Goal: Task Accomplishment & Management: Complete application form

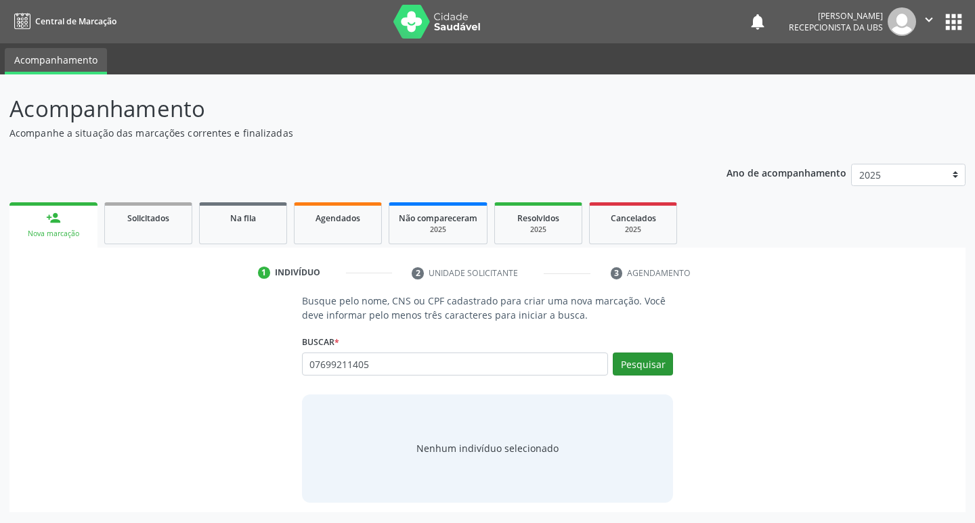
type input "07699211405"
click at [645, 372] on button "Pesquisar" at bounding box center [643, 364] width 60 height 23
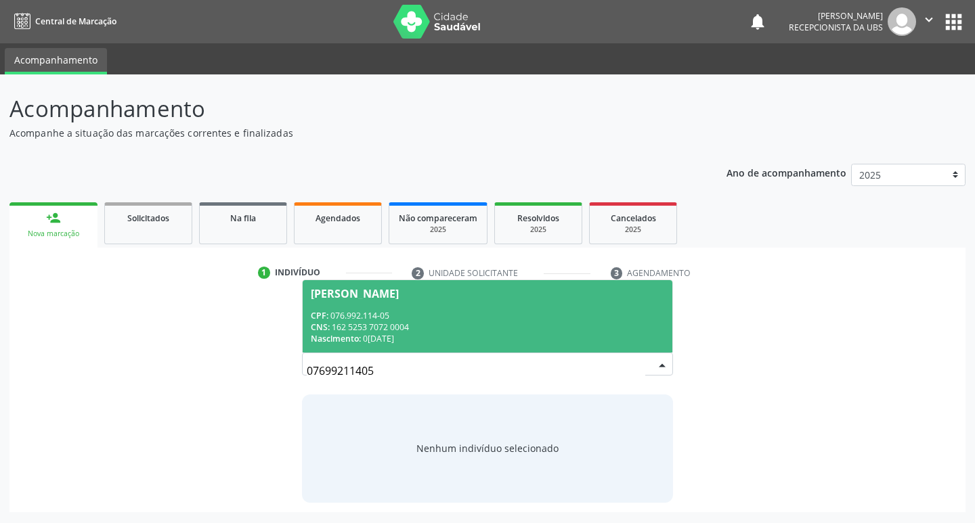
click at [605, 330] on div "CNS: 162 5253 7072 0004" at bounding box center [488, 328] width 354 height 12
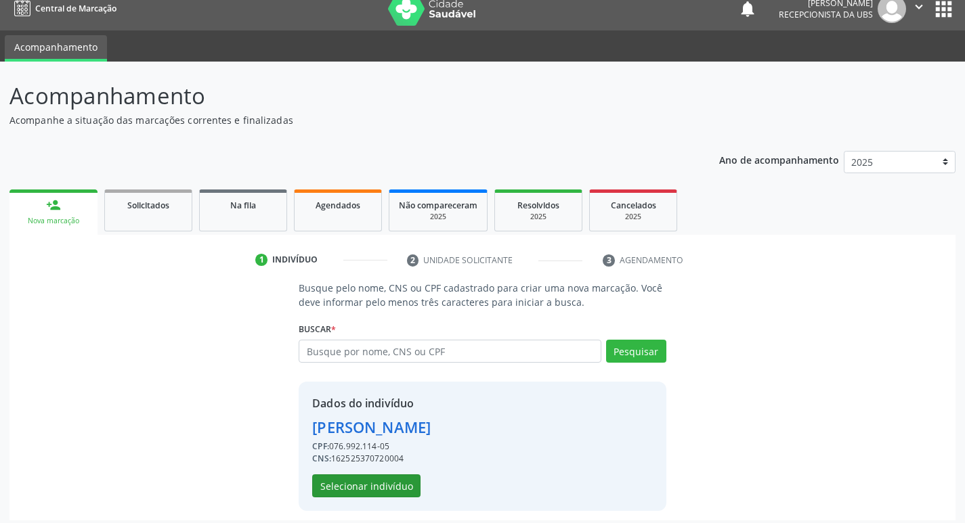
scroll to position [20, 0]
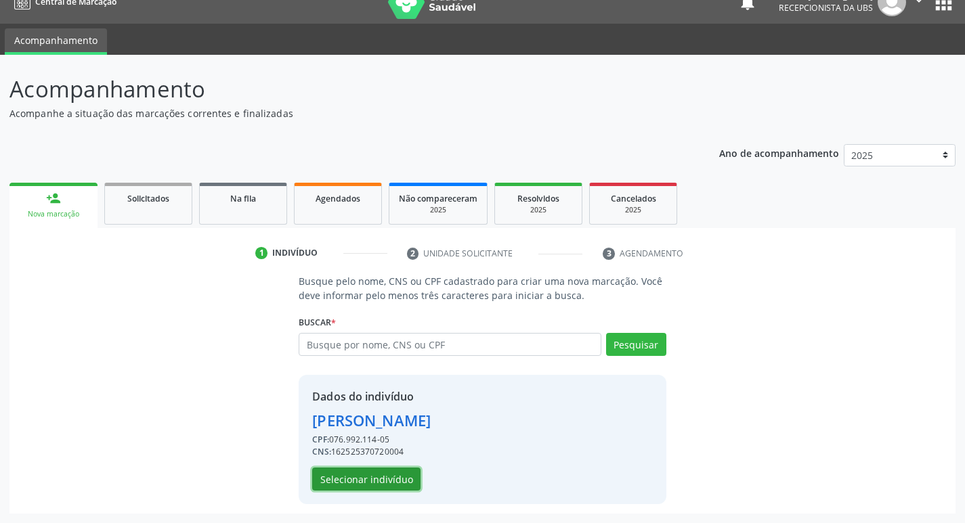
click at [378, 483] on button "Selecionar indivíduo" at bounding box center [366, 479] width 108 height 23
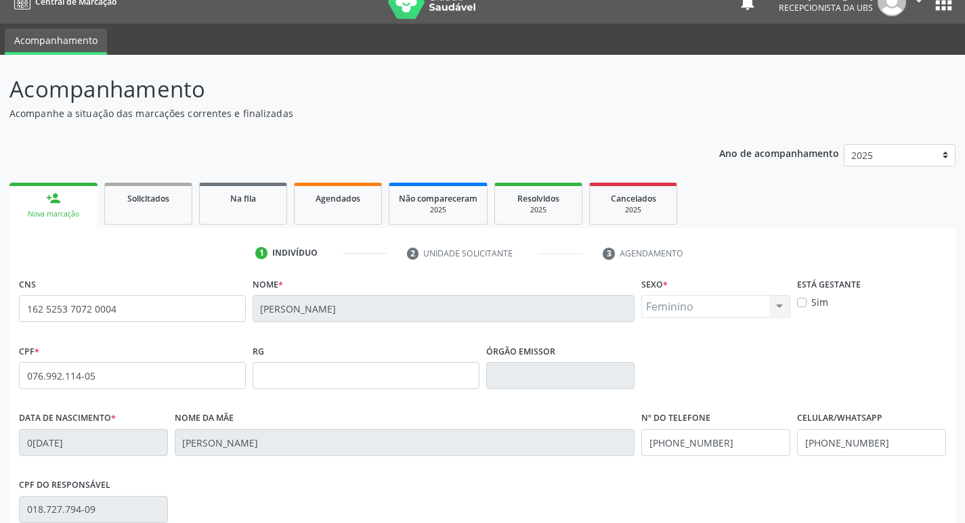
drag, startPoint x: 806, startPoint y: 302, endPoint x: 802, endPoint y: 317, distance: 15.3
click at [811, 301] on label "Sim" at bounding box center [819, 302] width 17 height 14
click at [805, 301] on input "Sim" at bounding box center [801, 301] width 9 height 12
checkbox input "true"
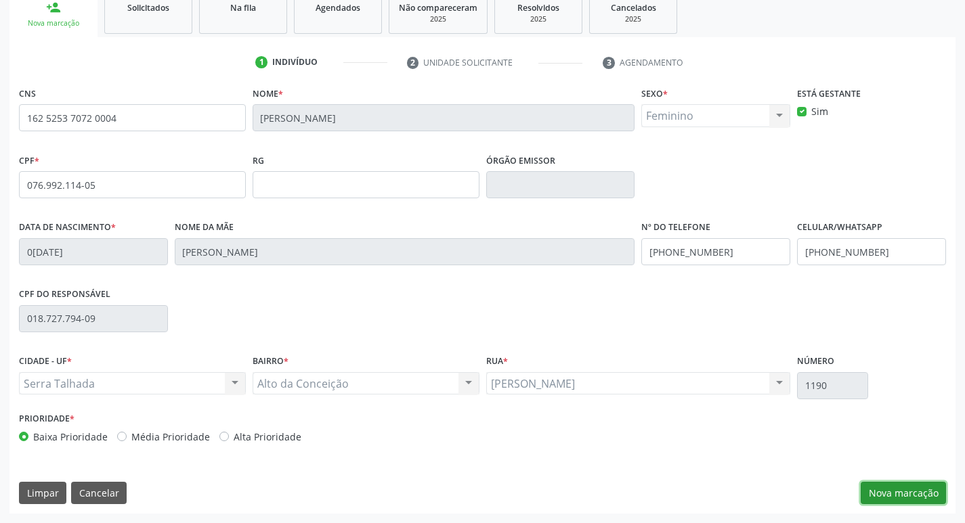
click at [911, 495] on button "Nova marcação" at bounding box center [902, 493] width 85 height 23
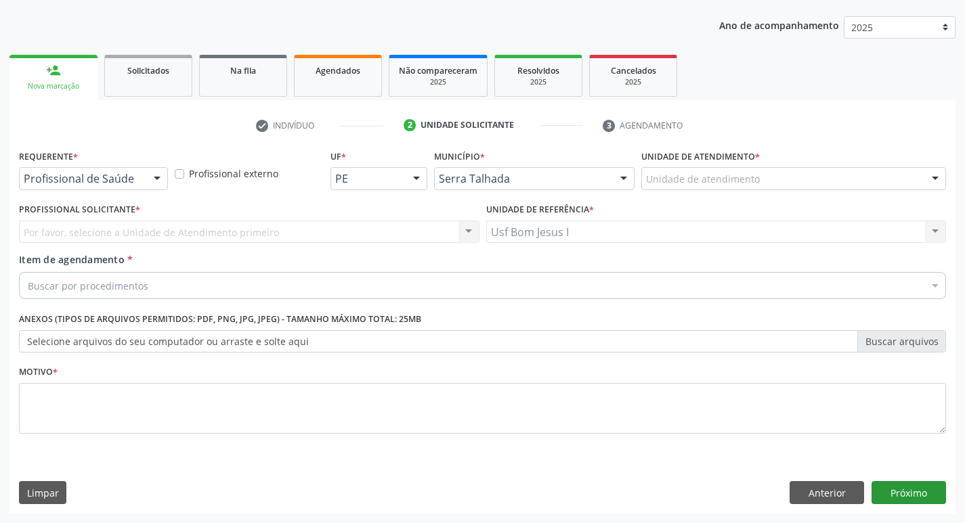
scroll to position [148, 0]
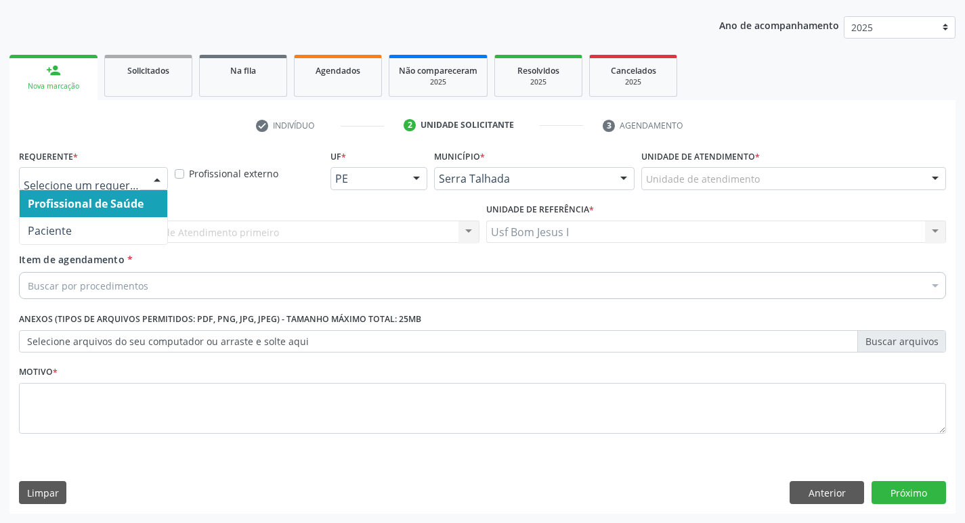
drag, startPoint x: 118, startPoint y: 173, endPoint x: 149, endPoint y: 233, distance: 66.9
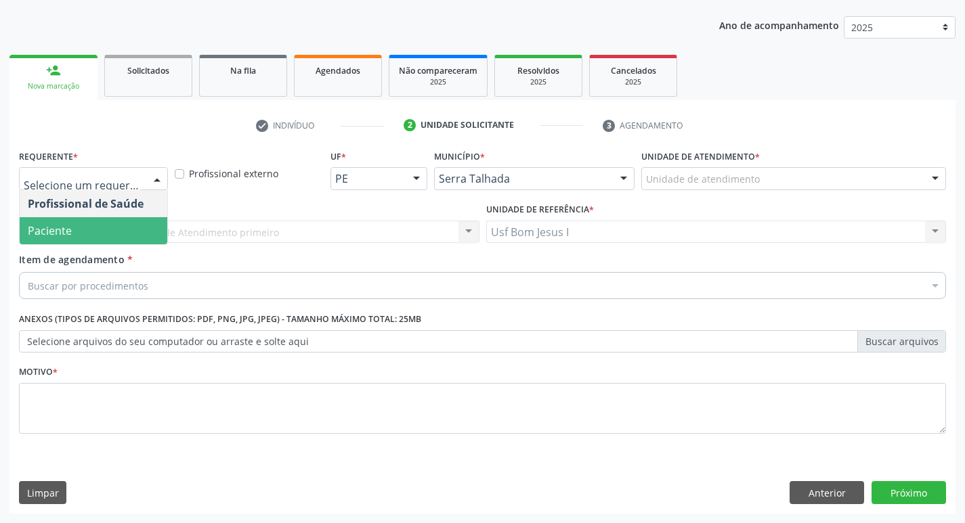
click at [140, 235] on span "Paciente" at bounding box center [94, 230] width 148 height 27
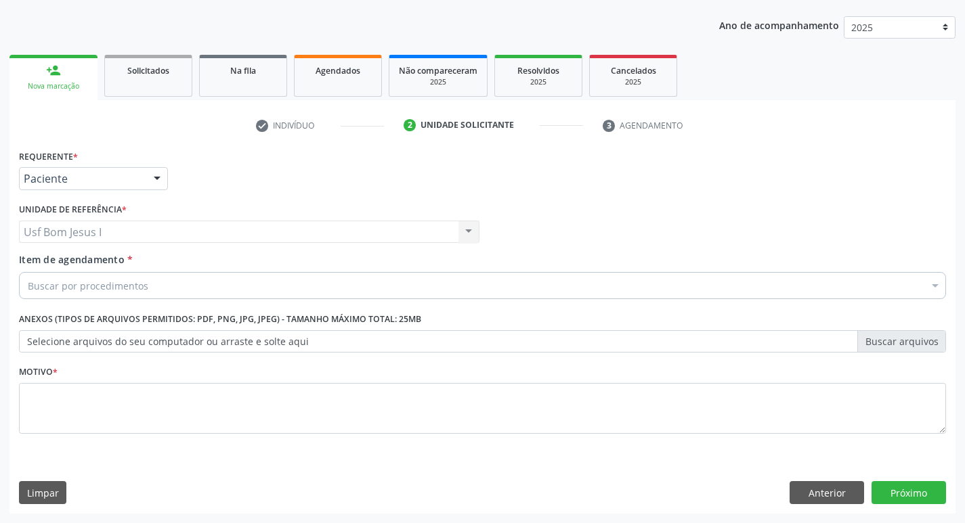
click at [169, 285] on div "Buscar por procedimentos" at bounding box center [482, 285] width 927 height 27
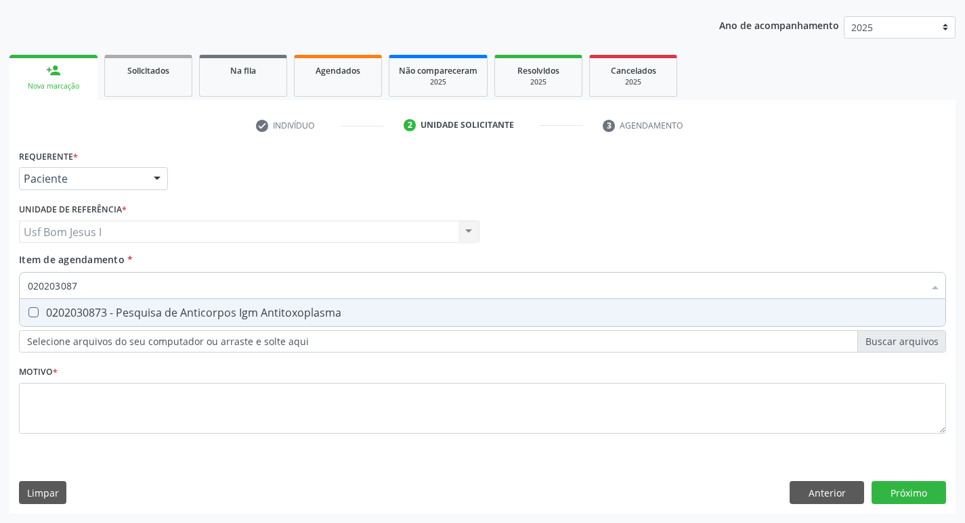
type input "0202030873"
click at [303, 315] on div "0202030873 - Pesquisa de Anticorpos Igm Antitoxoplasma" at bounding box center [482, 312] width 909 height 11
checkbox Antitoxoplasma "true"
type input "0"
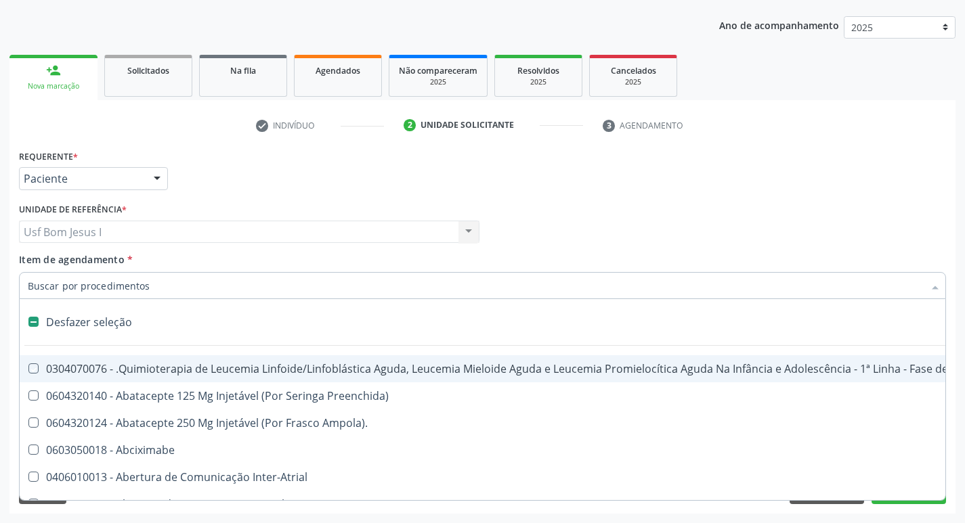
checkbox Manutenção "false"
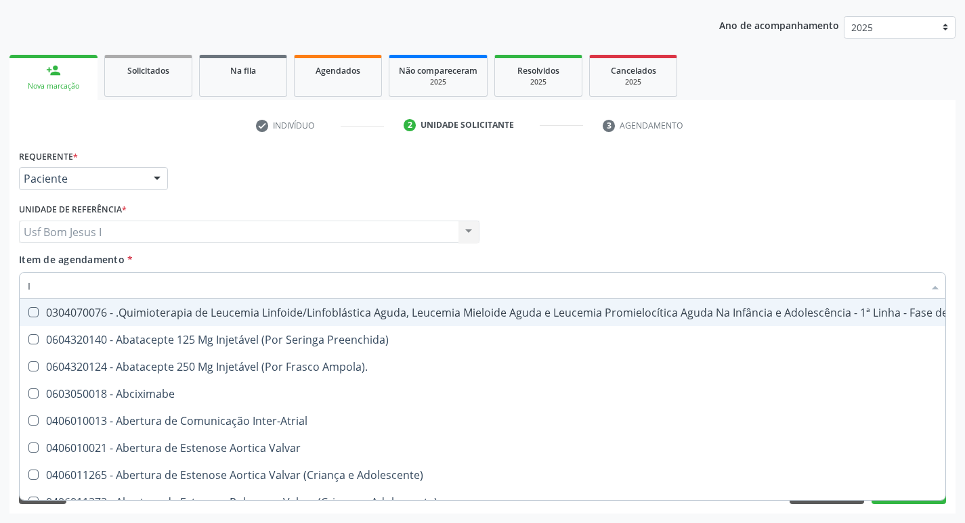
type input "IG"
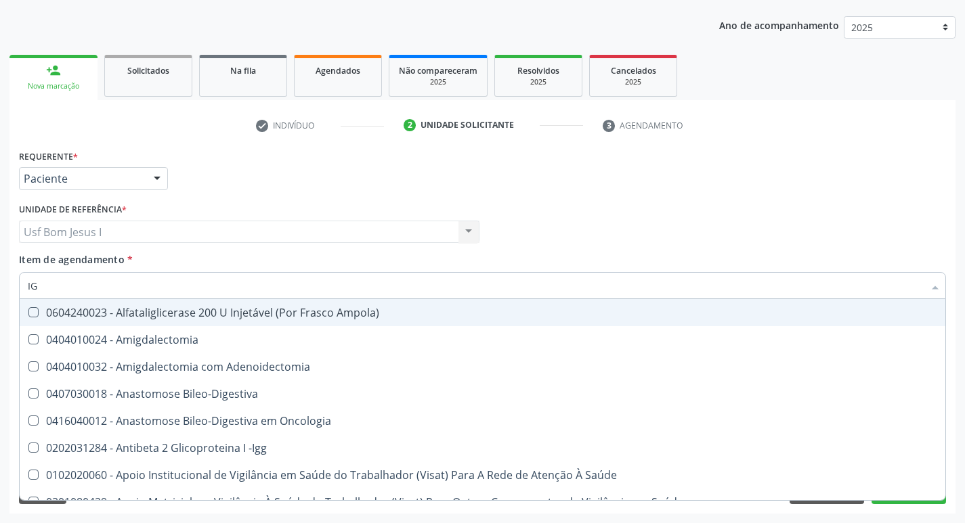
checkbox Antitoxoplasma "true"
type input "IGG"
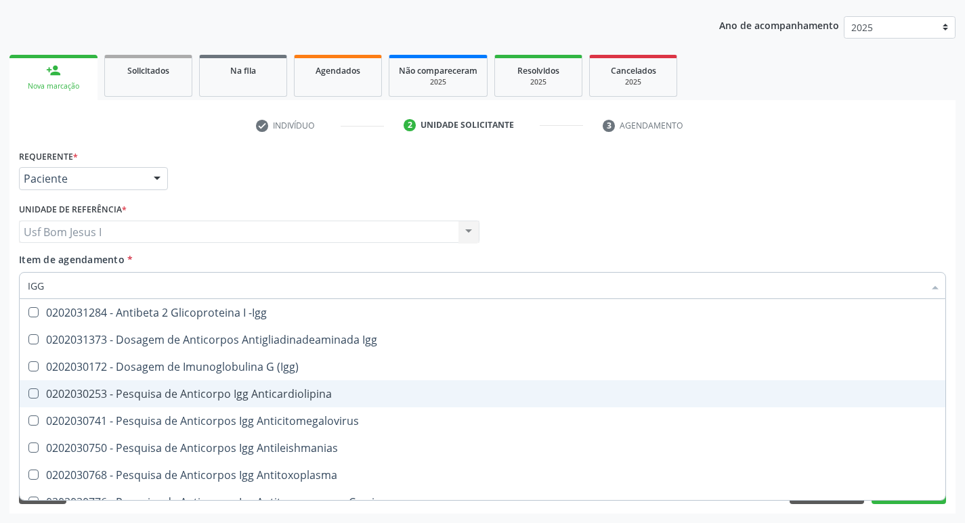
scroll to position [45, 0]
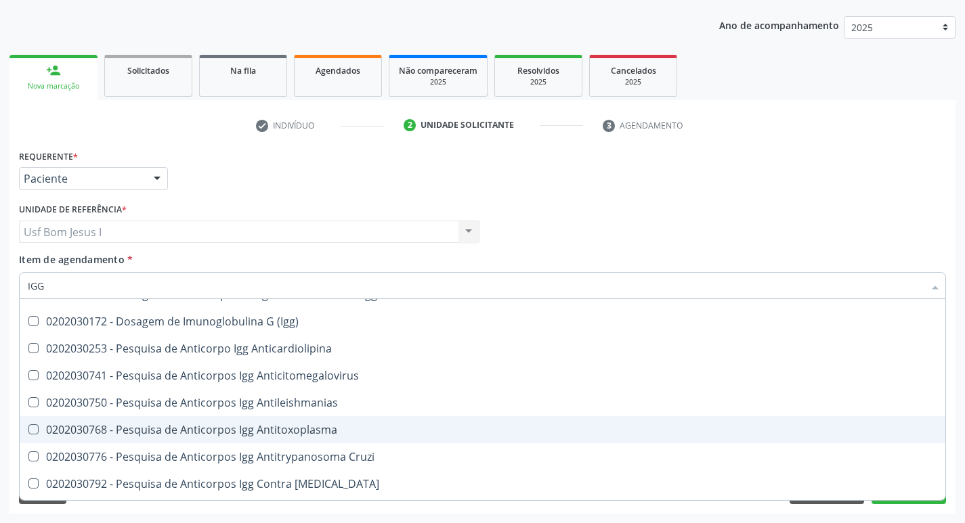
click at [332, 433] on div "0202030768 - Pesquisa de Anticorpos Igg Antitoxoplasma" at bounding box center [482, 429] width 909 height 11
checkbox Antitoxoplasma "true"
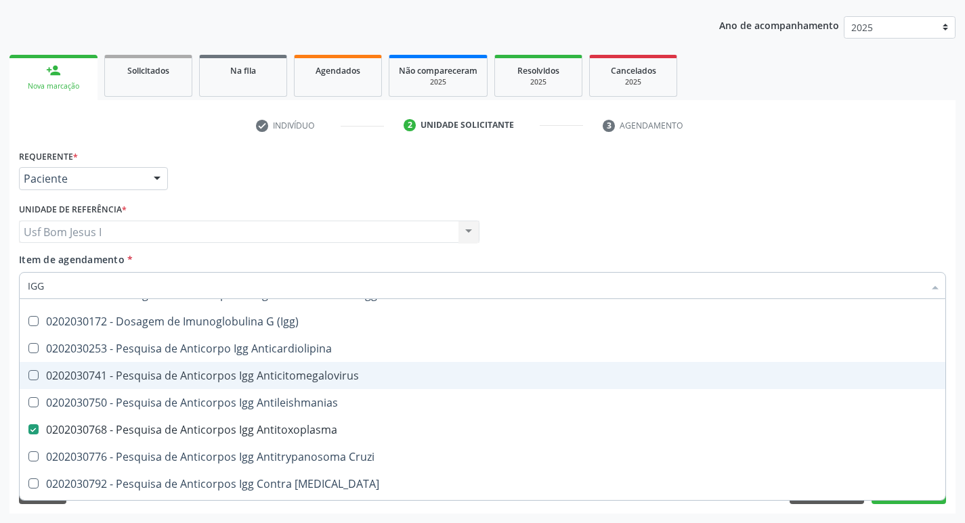
click at [345, 378] on div "0202030741 - Pesquisa de Anticorpos Igg Anticitomegalovirus" at bounding box center [482, 375] width 909 height 11
checkbox Anticitomegalovirus "true"
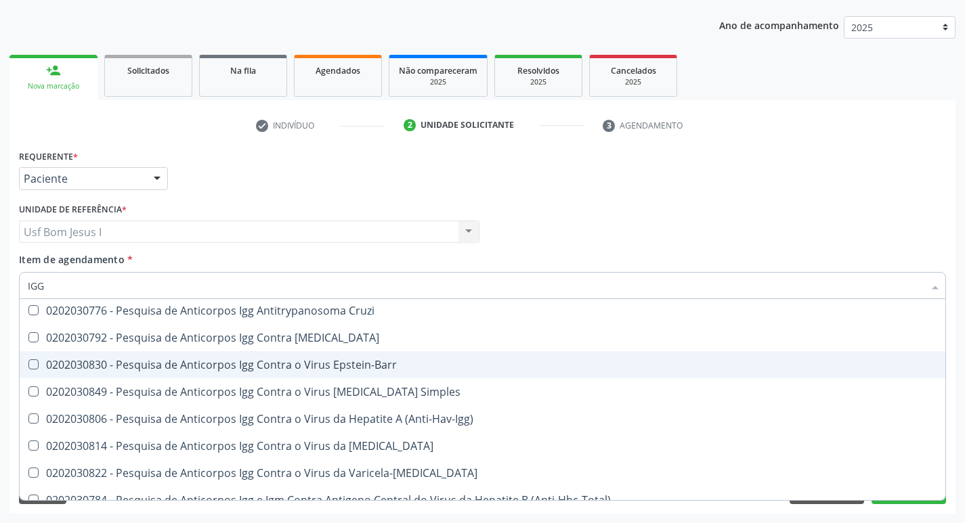
scroll to position [225, 0]
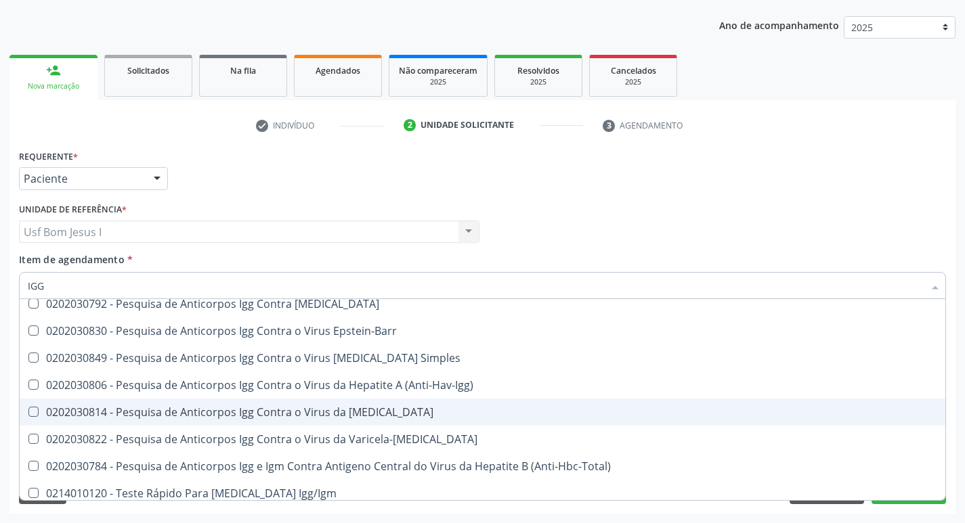
click at [352, 416] on div "0202030814 - Pesquisa de Anticorpos Igg Contra o Virus da [MEDICAL_DATA]" at bounding box center [482, 412] width 909 height 11
checkbox Rubeola "true"
type input "IG"
checkbox Anticitomegalovirus "false"
checkbox Antitoxoplasma "false"
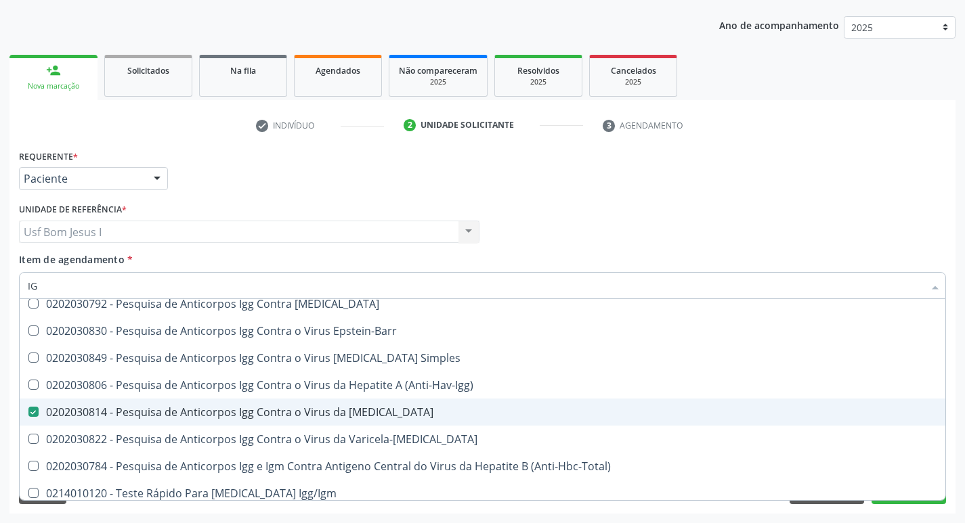
checkbox Rubeola "false"
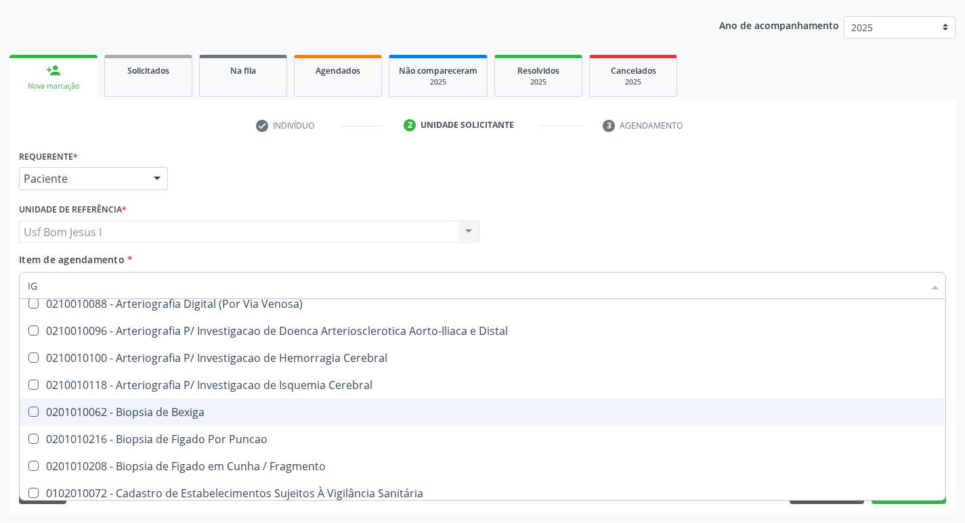
type input "IGM"
checkbox Saúde "true"
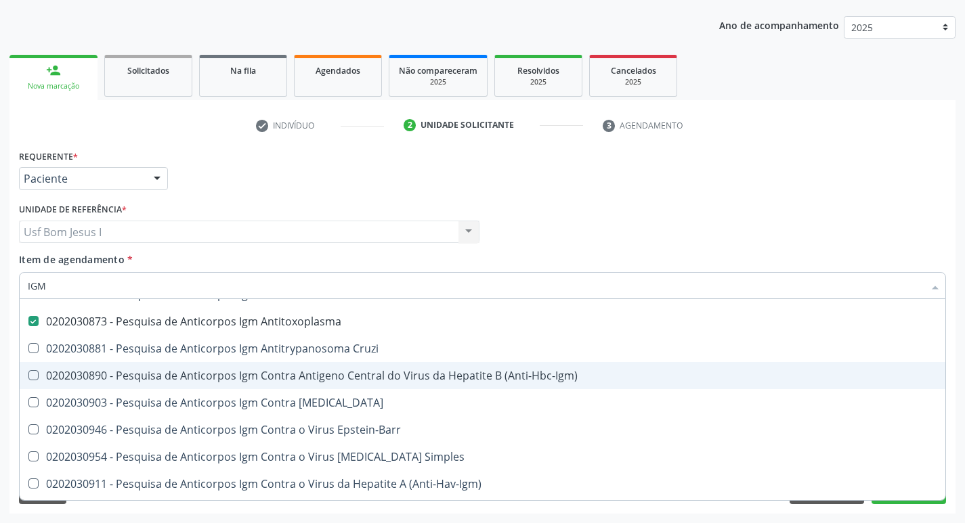
scroll to position [135, 0]
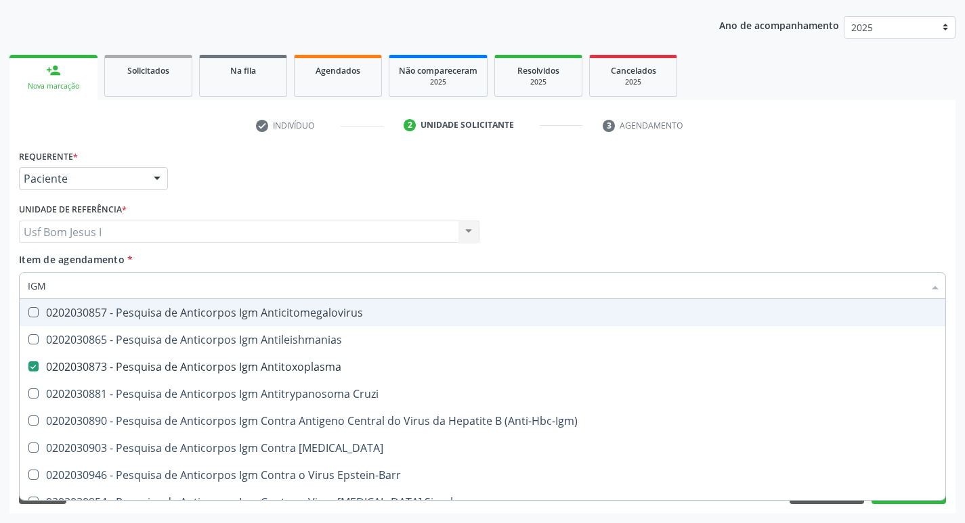
click at [328, 311] on div "0202030857 - Pesquisa de Anticorpos Igm Anticitomegalovirus" at bounding box center [482, 312] width 909 height 11
checkbox Anticitomegalovirus "true"
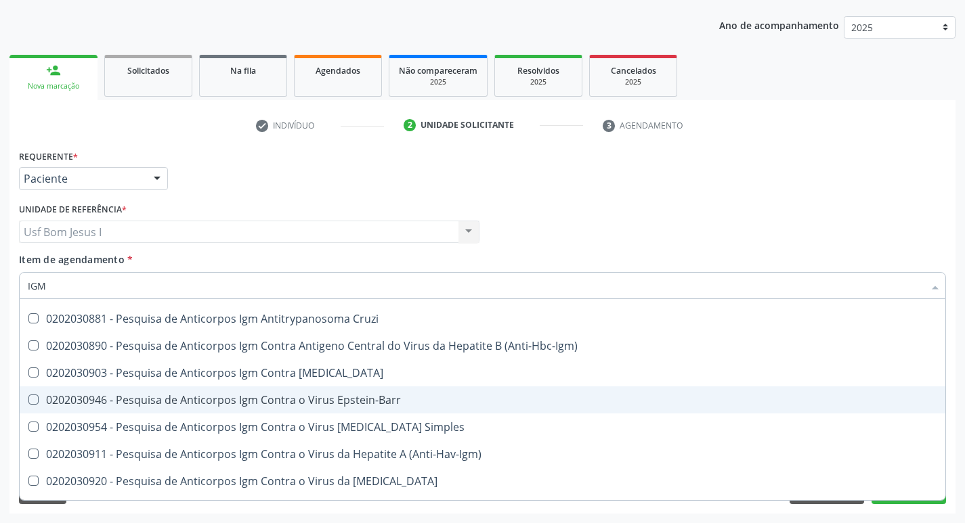
scroll to position [225, 0]
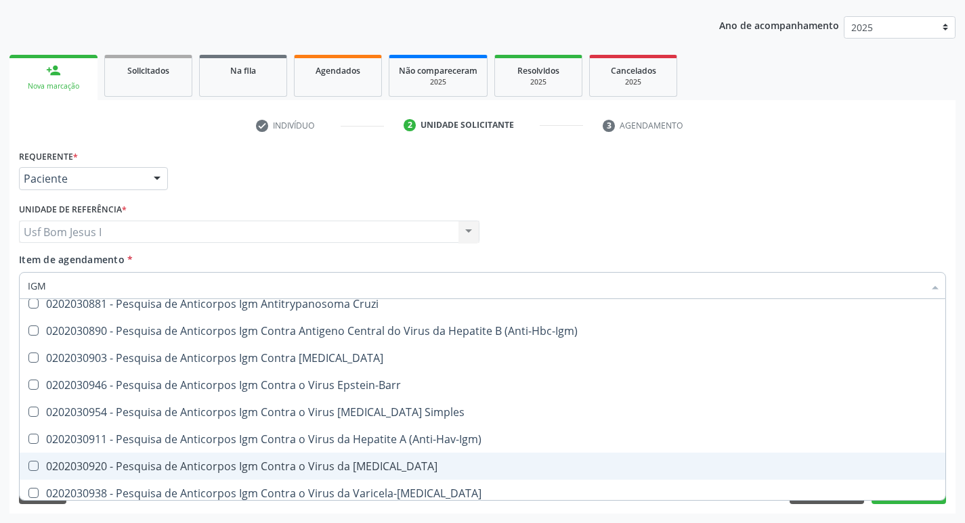
click at [369, 461] on div "0202030920 - Pesquisa de Anticorpos Igm Contra o Virus da [MEDICAL_DATA]" at bounding box center [482, 466] width 909 height 11
checkbox Rubeola "true"
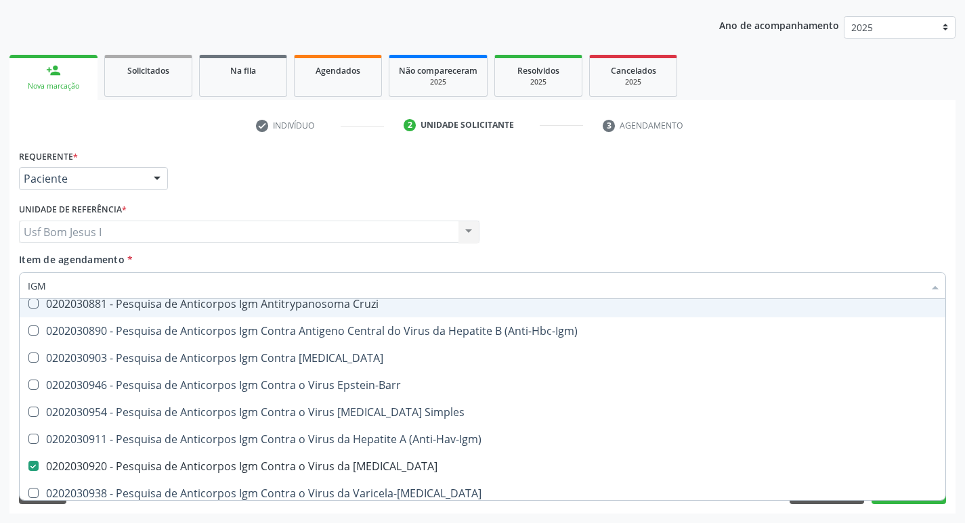
click at [257, 286] on input "IGM" at bounding box center [476, 285] width 896 height 27
type input "CU"
checkbox Anticitomegalovirus "false"
checkbox Antitoxoplasma "false"
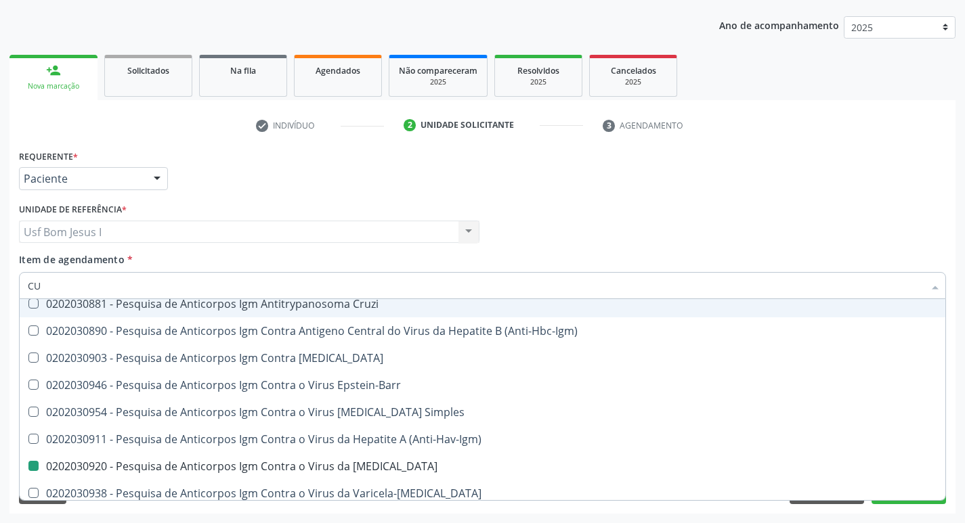
checkbox Rubeola "false"
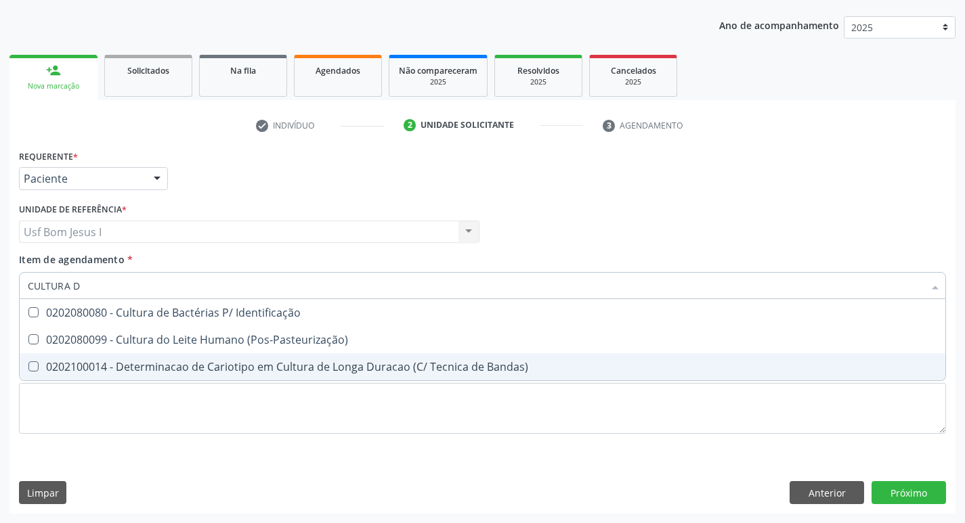
scroll to position [0, 0]
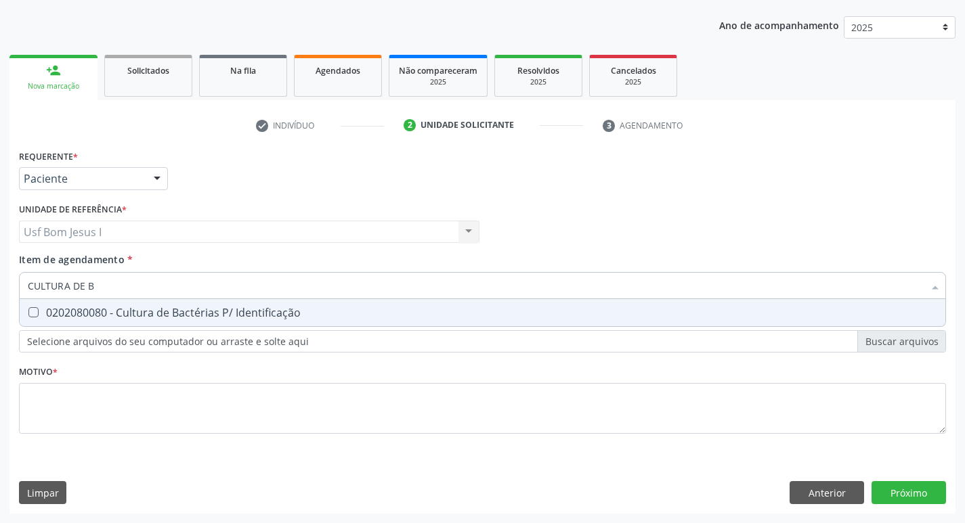
type input "CULTURA DE BA"
click at [263, 314] on div "0202080080 - Cultura de Bactérias P/ Identificação" at bounding box center [482, 312] width 909 height 11
checkbox Identificação "true"
click at [240, 281] on input "CULTURA DE BA" at bounding box center [476, 285] width 896 height 27
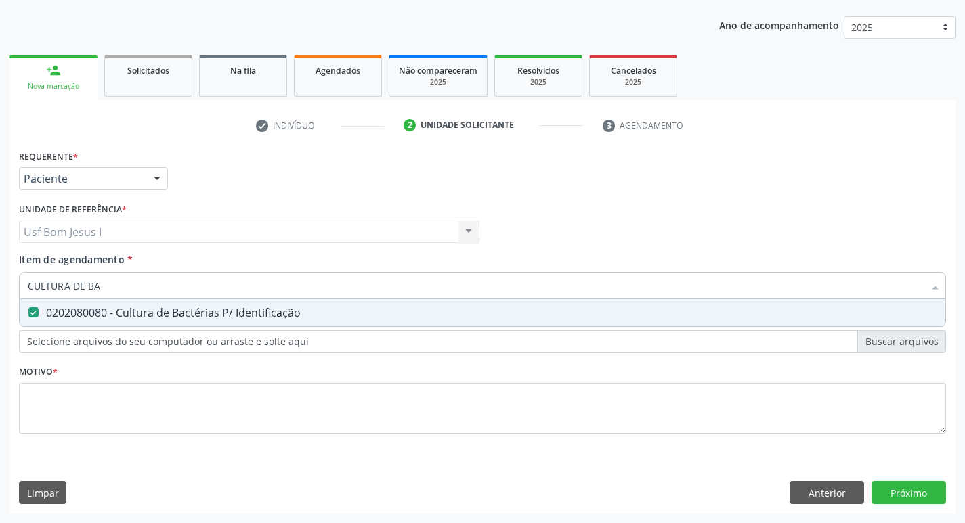
click at [240, 280] on input "CULTURA DE BA" at bounding box center [476, 285] width 896 height 27
type input "HE"
checkbox Identificação "false"
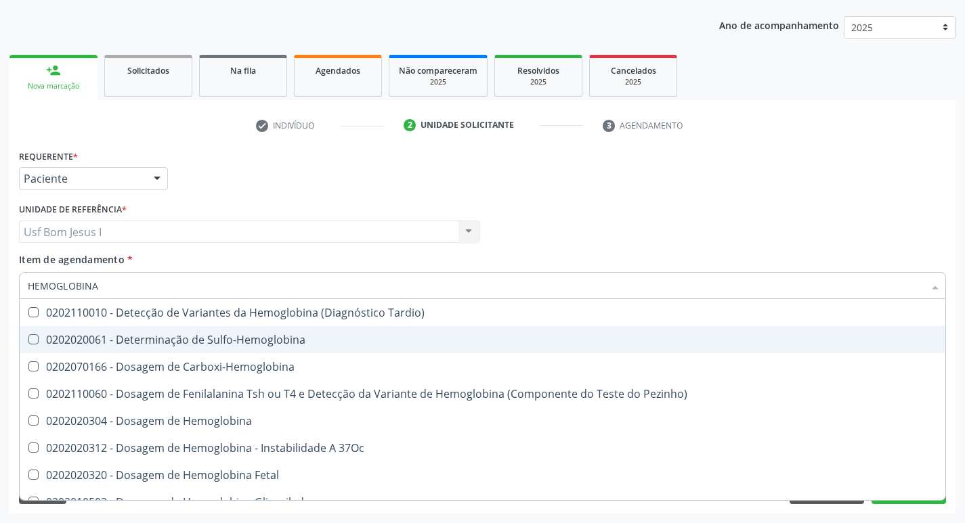
type input "HEMOGLOBINA G"
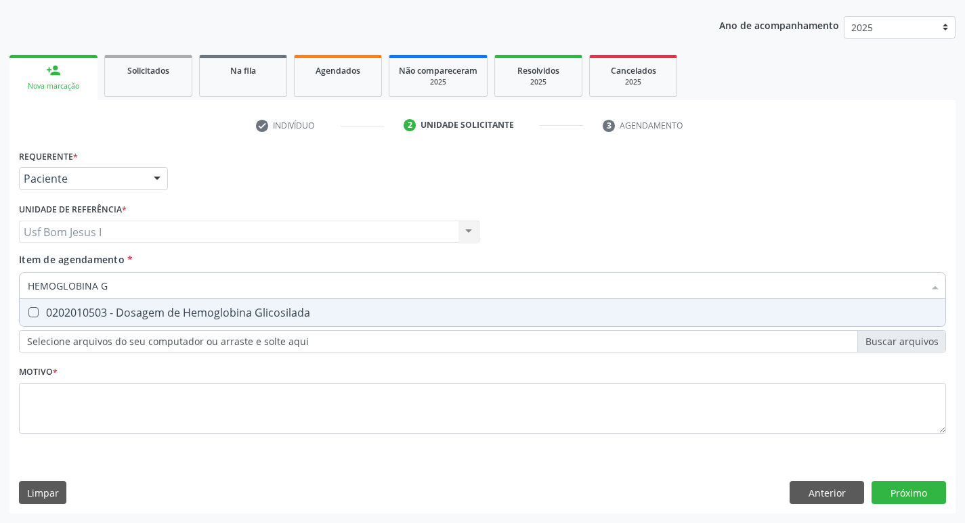
click at [283, 302] on span "0202010503 - Dosagem de Hemoglobina Glicosilada" at bounding box center [482, 312] width 925 height 27
checkbox Glicosilada "true"
click at [278, 288] on input "HEMOGLOBINA G" at bounding box center [476, 285] width 896 height 27
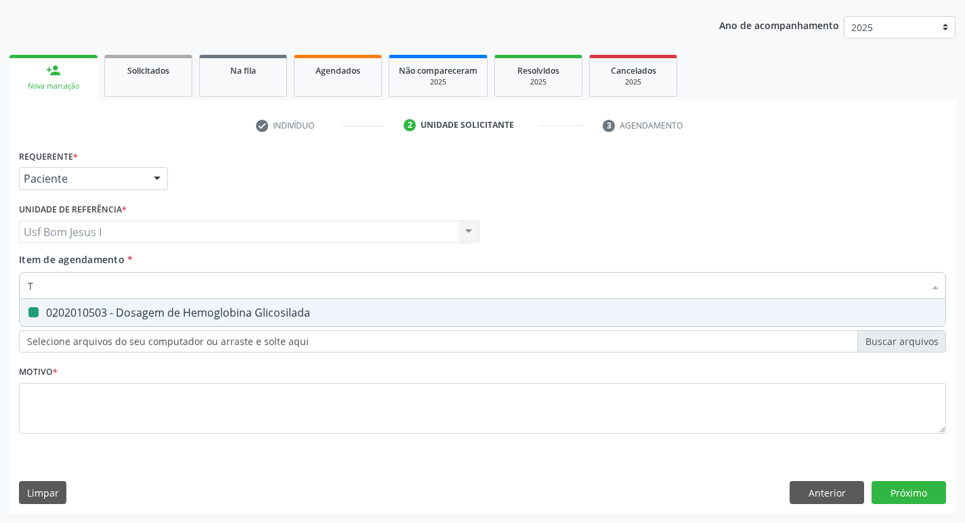
type input "TS"
checkbox Glicosilada "false"
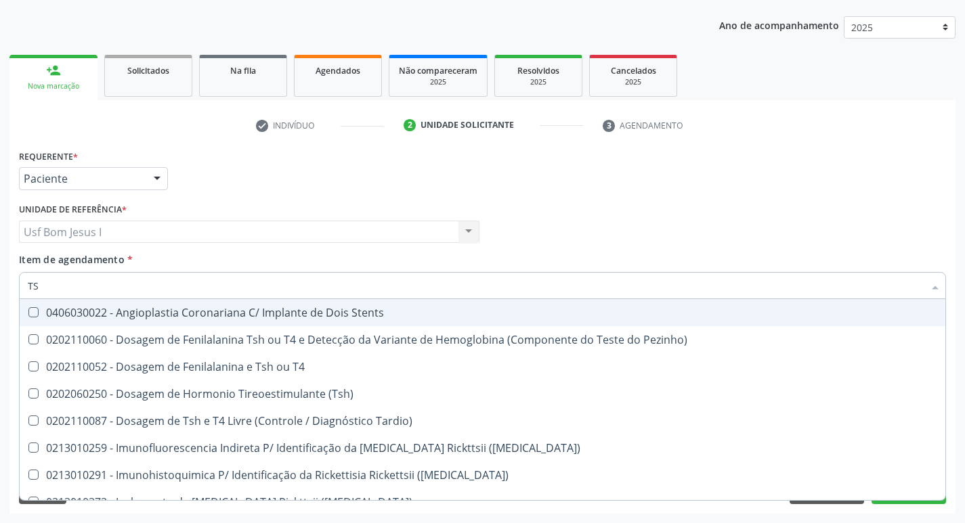
type input "TSH"
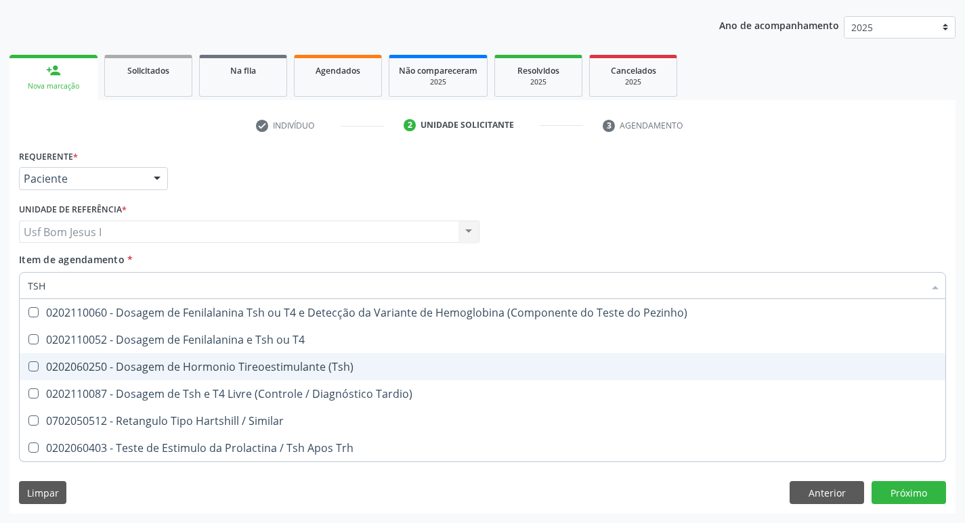
click at [320, 362] on div "0202060250 - Dosagem de Hormonio Tireoestimulante (Tsh)" at bounding box center [482, 367] width 909 height 11
checkbox \(Tsh\) "true"
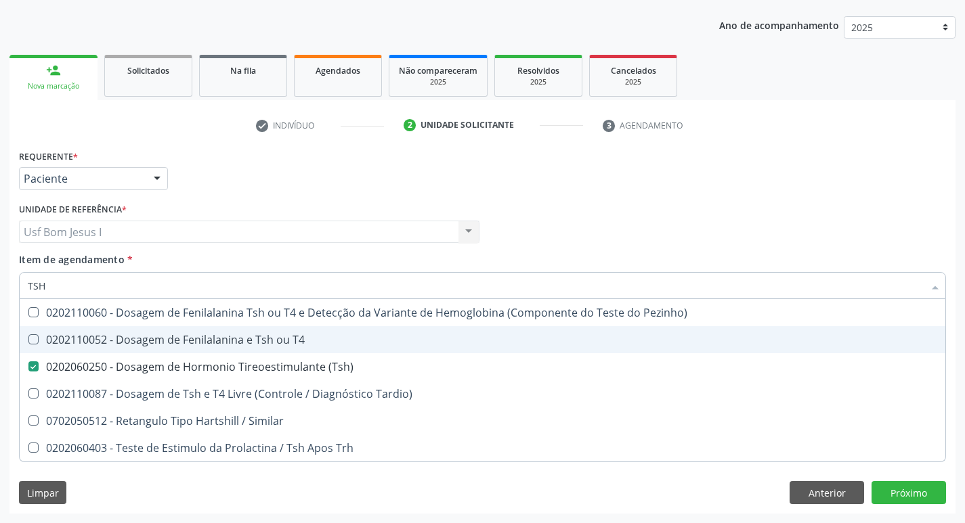
type input "TS"
checkbox \(Tsh\) "false"
checkbox Tardio\) "true"
type input "T"
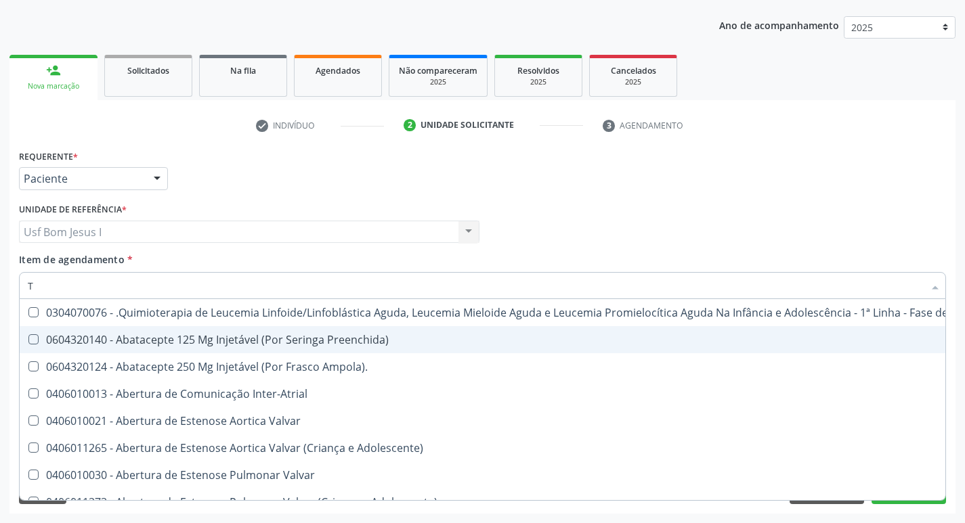
checkbox Inter-Atrial "false"
type input "T4"
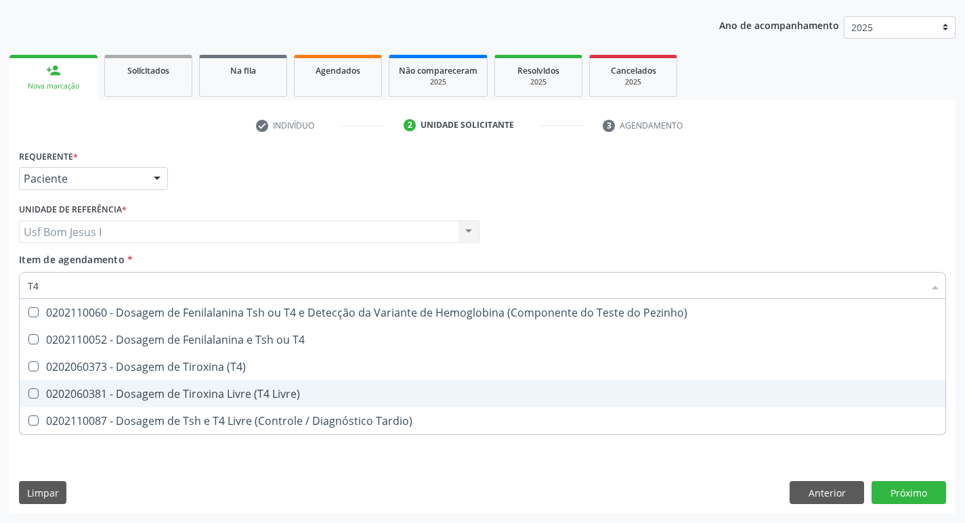
click at [290, 399] on div "0202060381 - Dosagem de Tiroxina Livre (T4 Livre)" at bounding box center [482, 394] width 909 height 11
checkbox Livre\) "true"
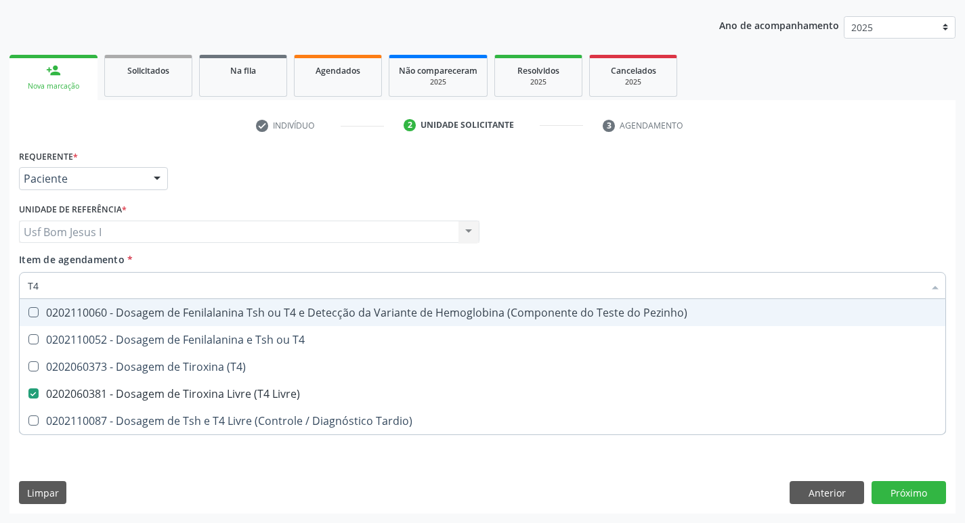
click at [113, 283] on input "T4" at bounding box center [476, 285] width 896 height 27
checkbox Livre\) "false"
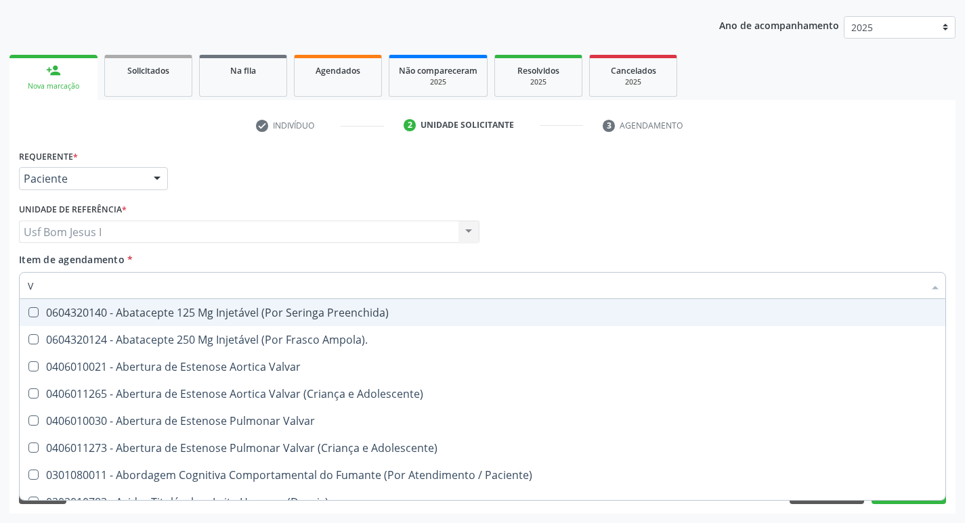
type input "VI"
checkbox Venosa "true"
checkbox Lumen "true"
checkbox \(Picc\) "true"
checkbox Extremidades "true"
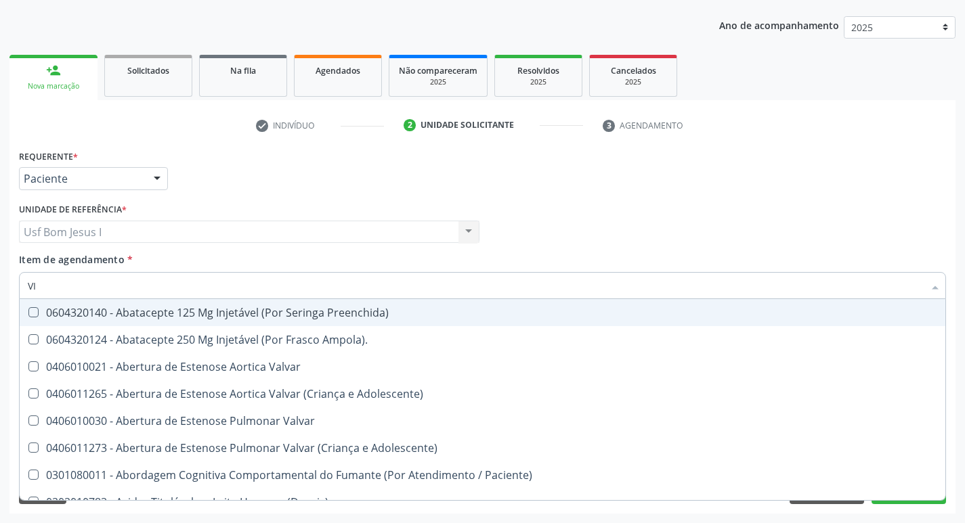
checkbox Livre\) "false"
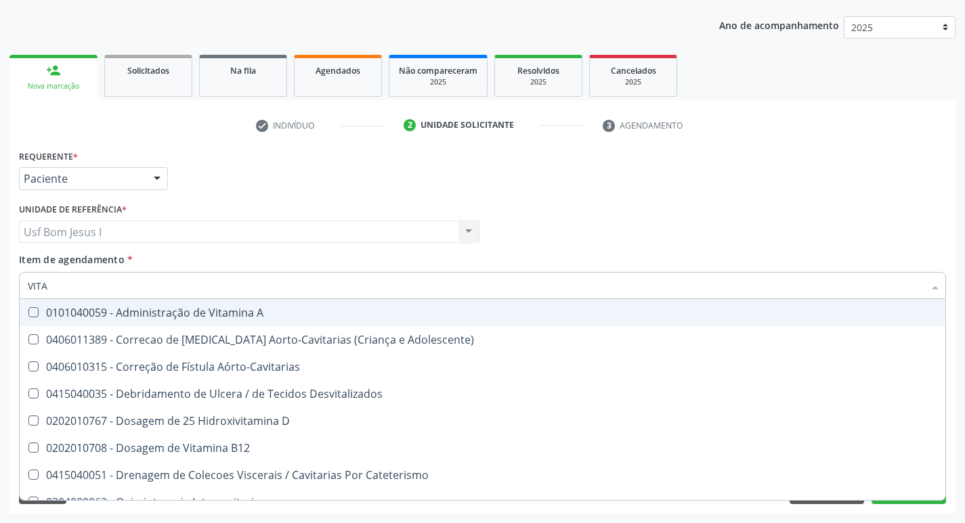
type input "VITAM"
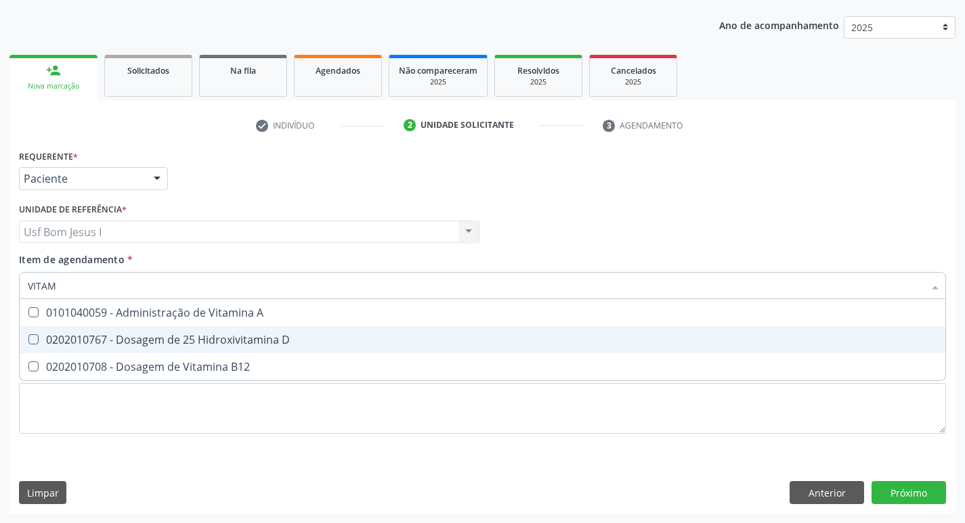
click at [119, 336] on div "0202010767 - Dosagem de 25 Hidroxivitamina D" at bounding box center [482, 339] width 909 height 11
checkbox D "true"
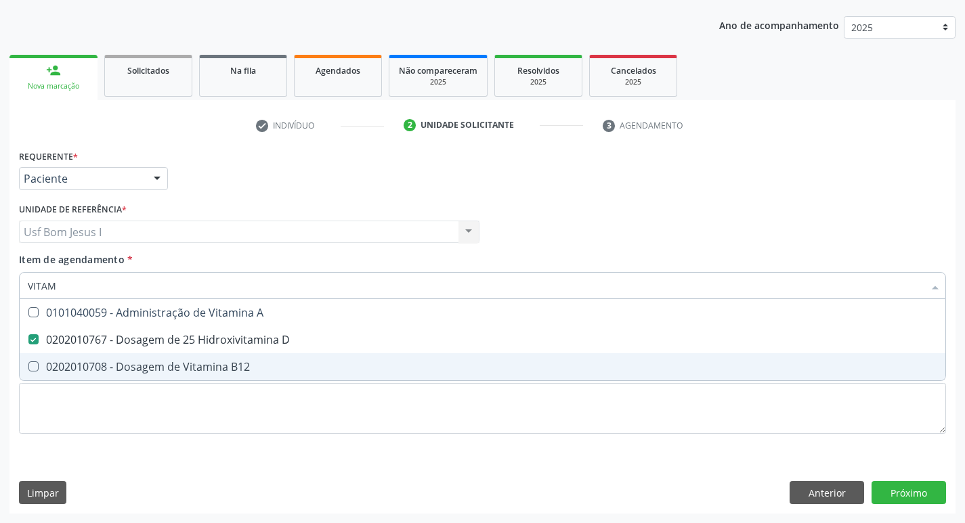
click at [150, 366] on div "0202010708 - Dosagem de Vitamina B12" at bounding box center [482, 367] width 909 height 11
checkbox B12 "true"
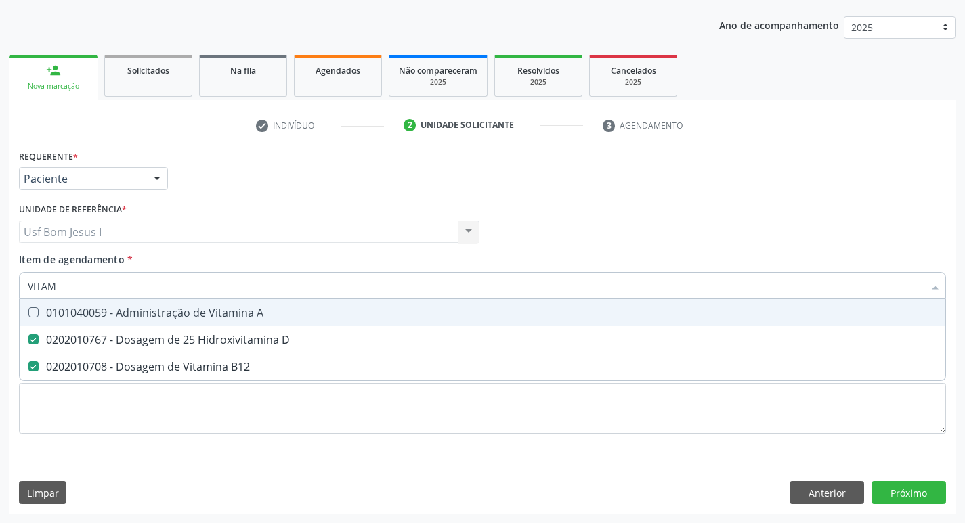
click at [224, 286] on input "VITAM" at bounding box center [476, 285] width 896 height 27
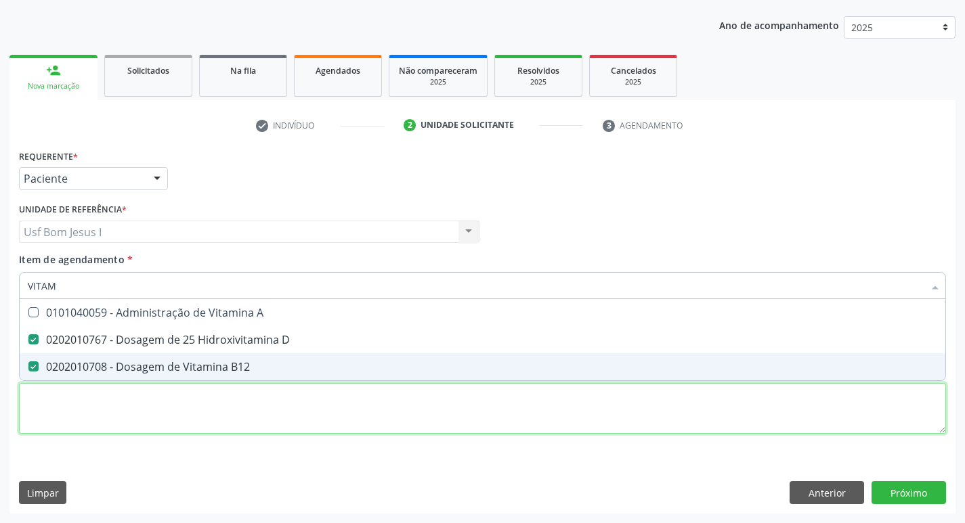
click at [650, 416] on div "Requerente * Paciente Profissional de Saúde Paciente Nenhum resultado encontrad…" at bounding box center [482, 299] width 927 height 307
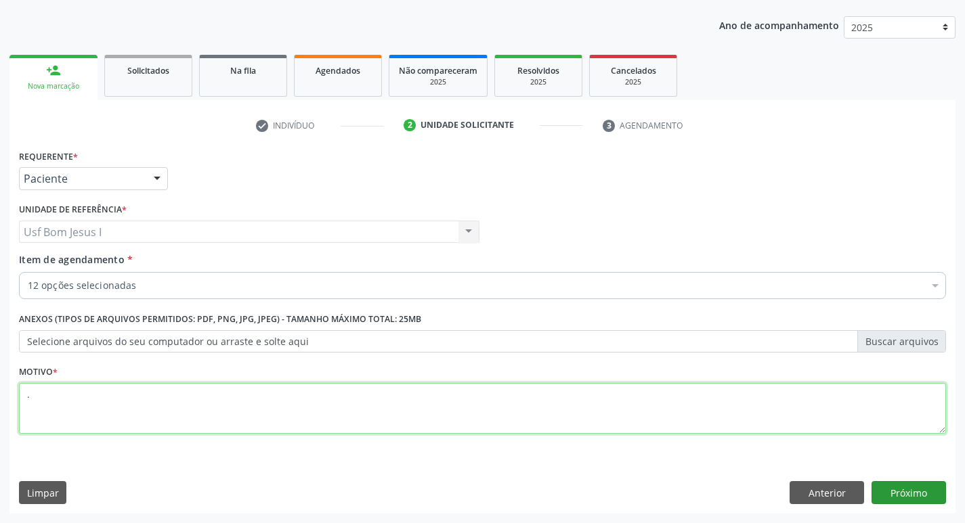
type textarea "."
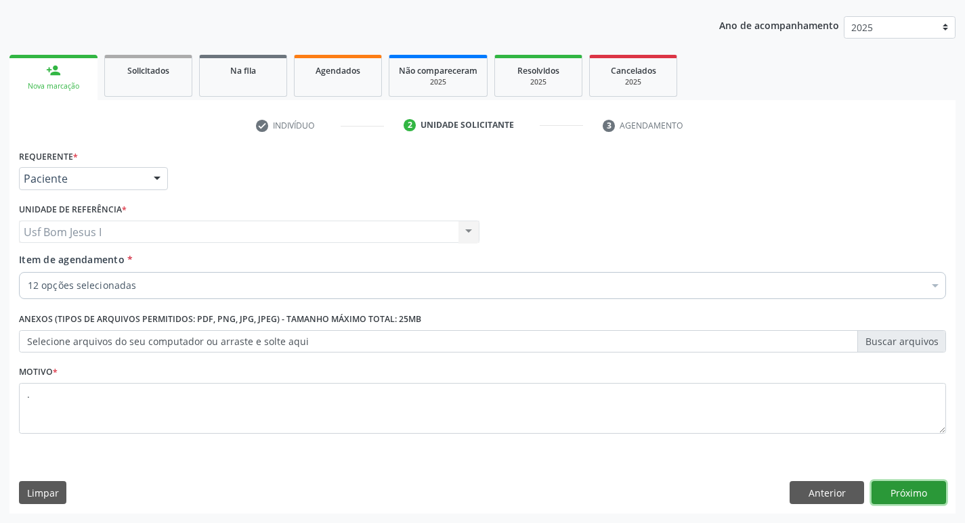
click at [900, 488] on button "Próximo" at bounding box center [908, 492] width 74 height 23
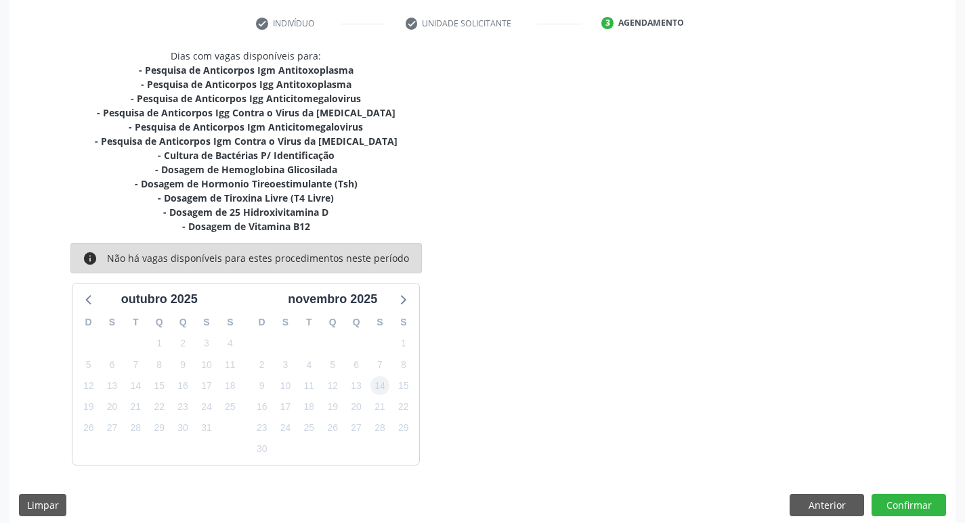
scroll to position [262, 0]
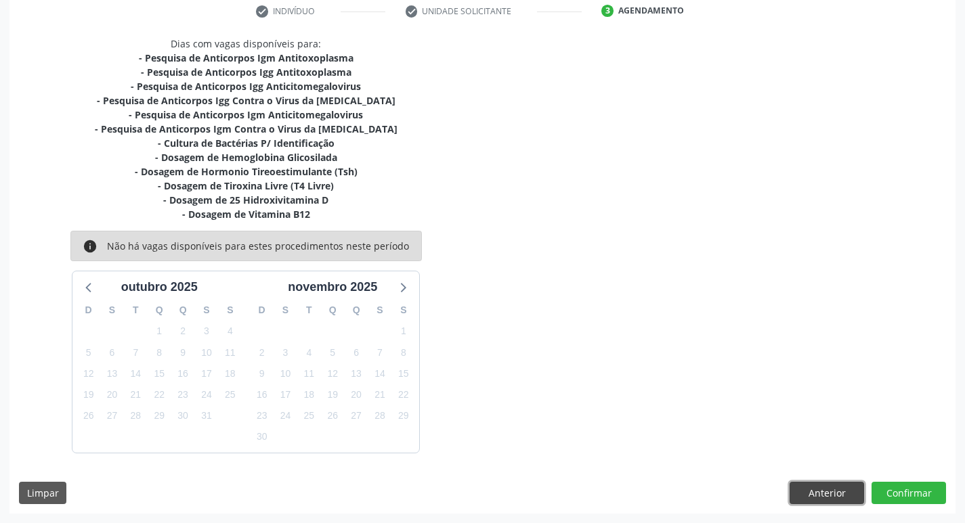
click at [806, 494] on button "Anterior" at bounding box center [826, 493] width 74 height 23
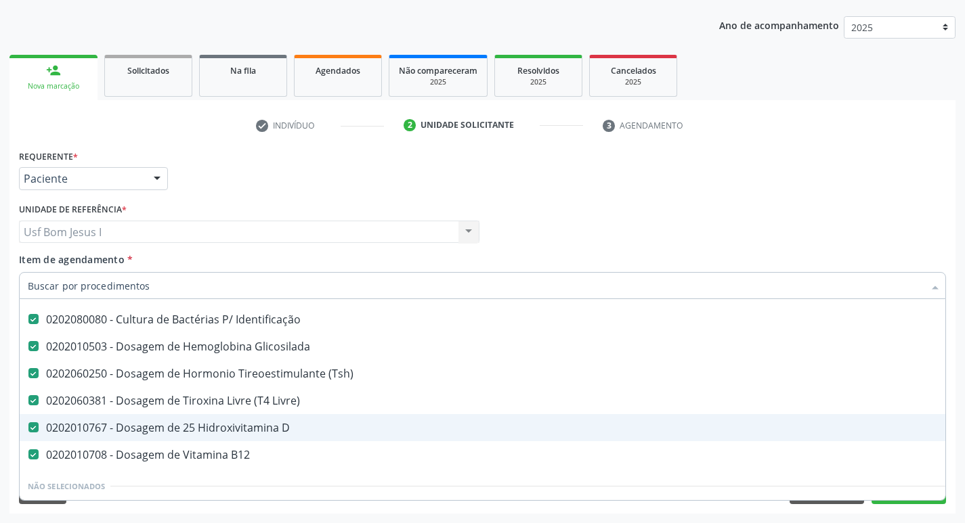
scroll to position [271, 0]
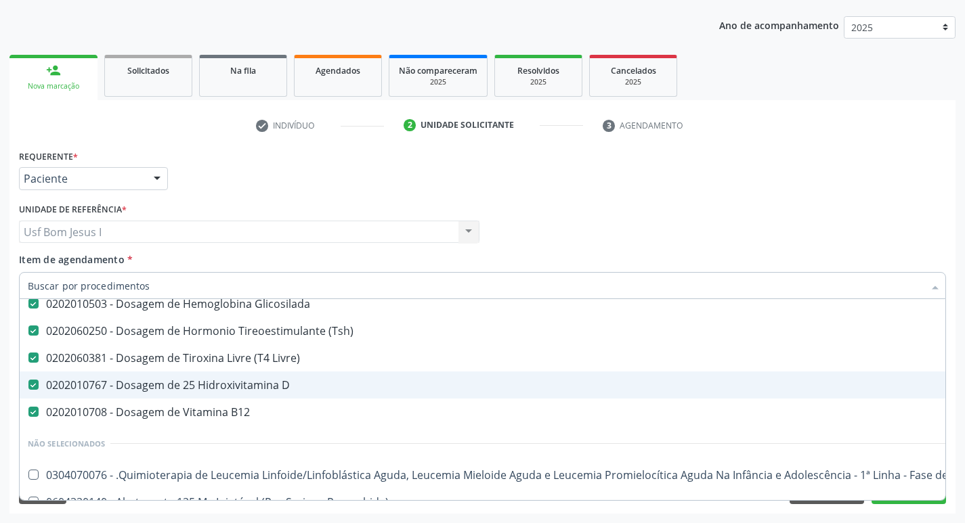
click at [244, 380] on div "0202010767 - Dosagem de 25 Hidroxivitamina D" at bounding box center [555, 385] width 1054 height 11
checkbox D "false"
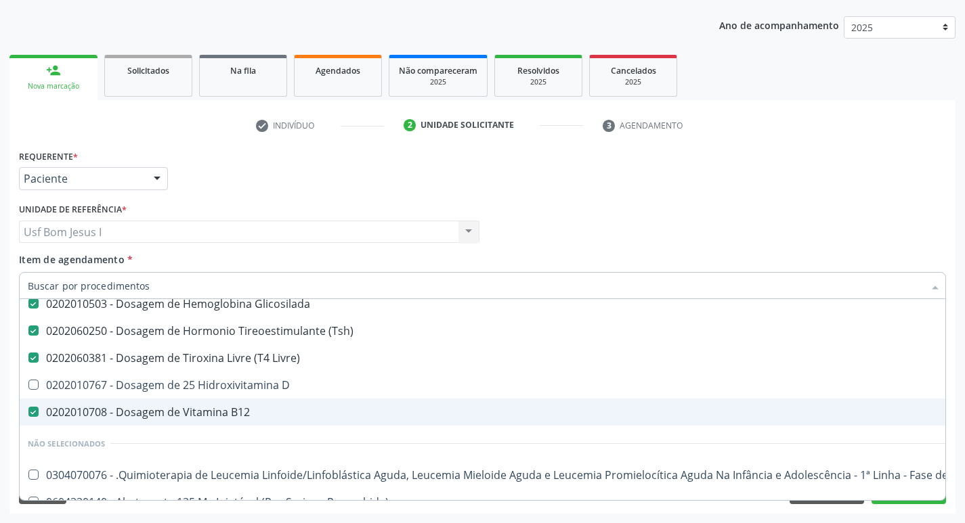
click at [245, 414] on div "0202010708 - Dosagem de Vitamina B12" at bounding box center [555, 412] width 1054 height 11
checkbox B12 "false"
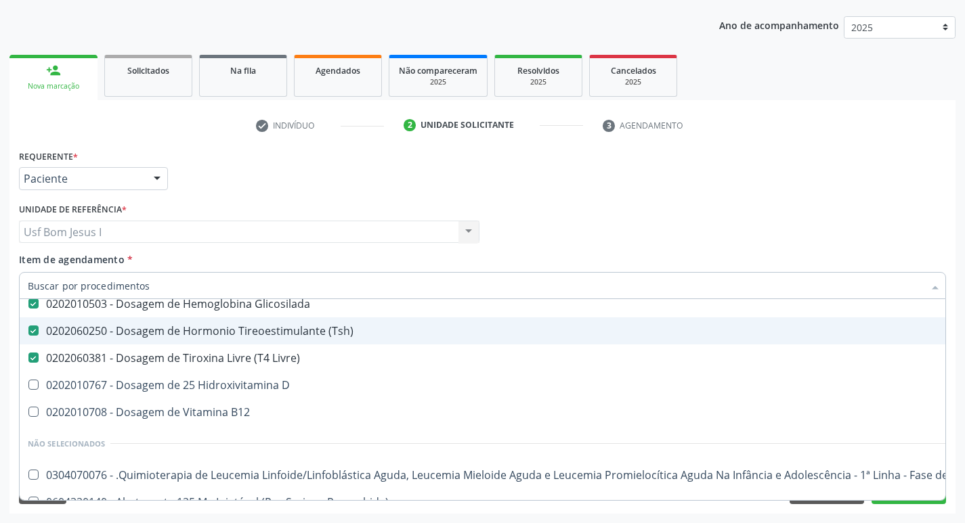
click at [600, 238] on div "Profissional Solicitante Por favor, selecione a Unidade de Atendimento primeiro…" at bounding box center [483, 226] width 934 height 53
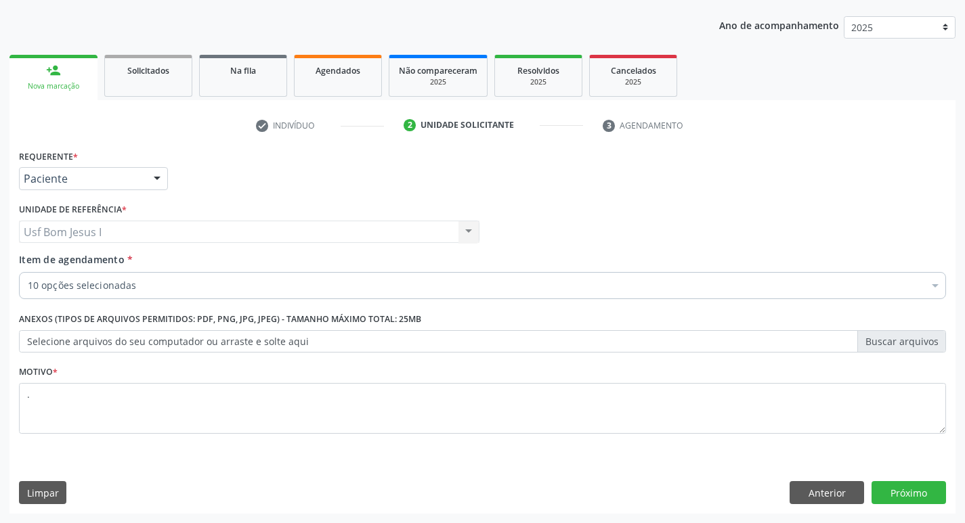
scroll to position [0, 0]
click at [924, 489] on button "Próximo" at bounding box center [908, 492] width 74 height 23
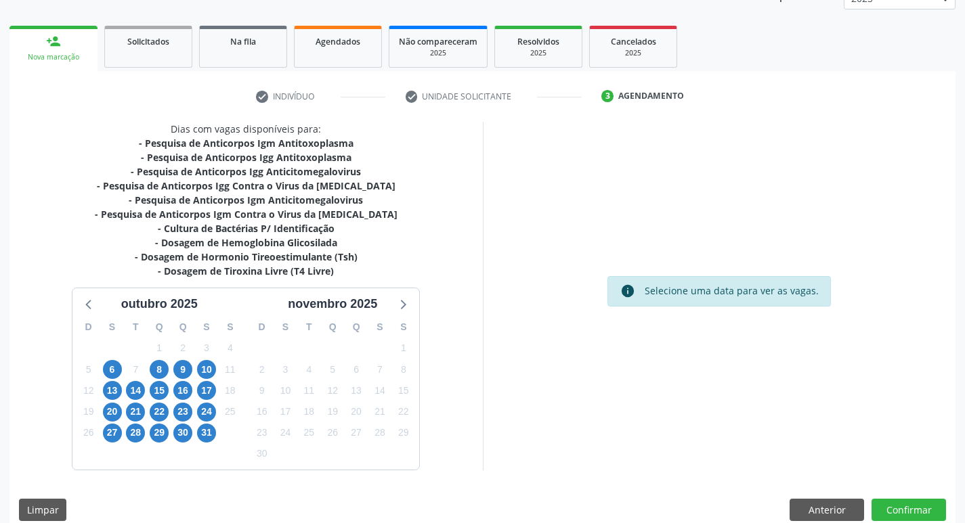
scroll to position [194, 0]
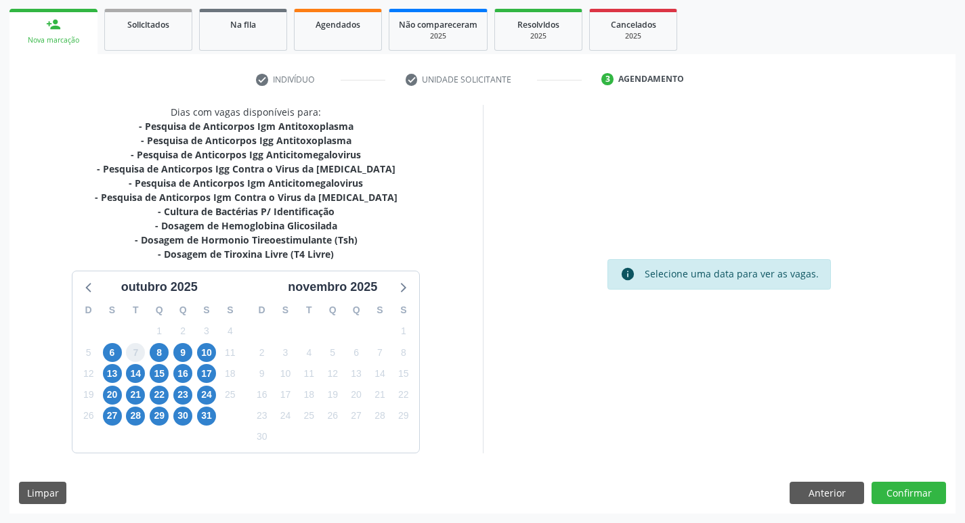
click at [131, 354] on span "7" at bounding box center [135, 352] width 19 height 19
click at [110, 349] on span "6" at bounding box center [112, 352] width 19 height 19
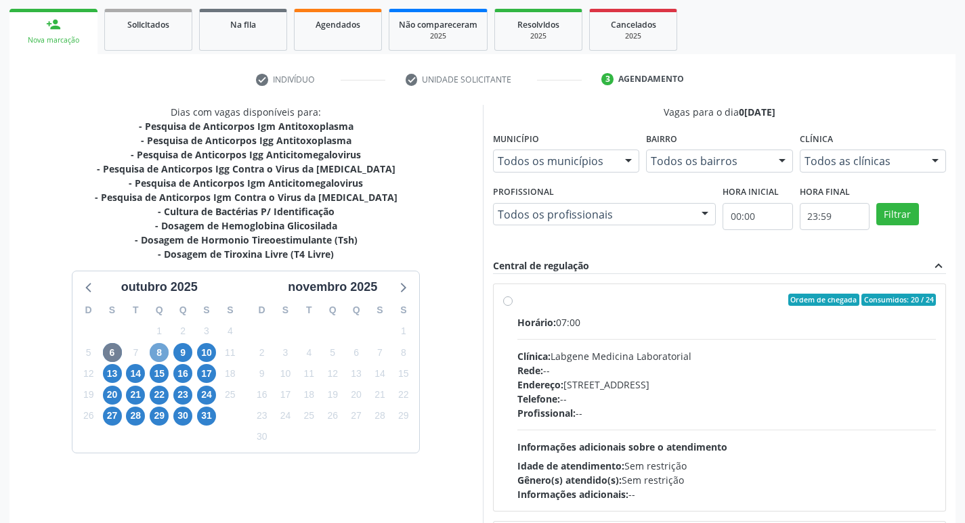
click at [159, 355] on span "8" at bounding box center [159, 352] width 19 height 19
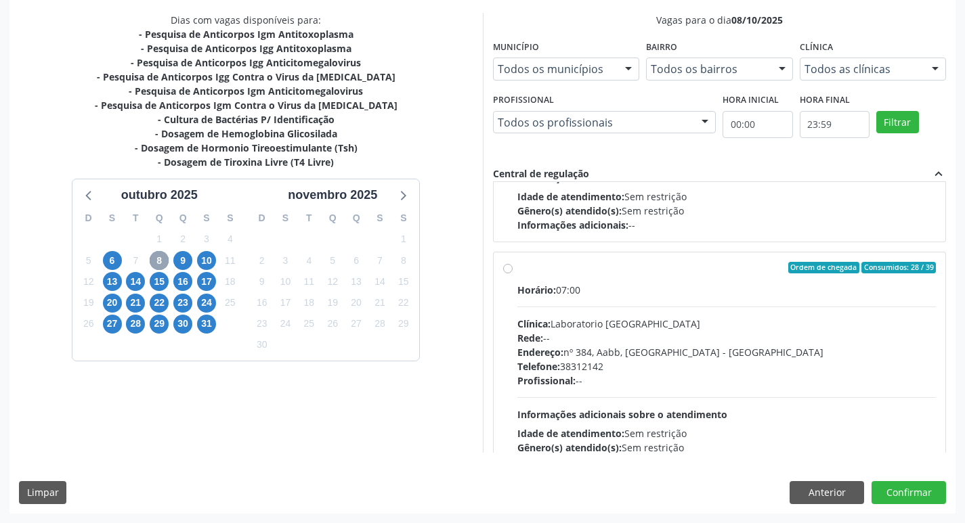
scroll to position [213, 0]
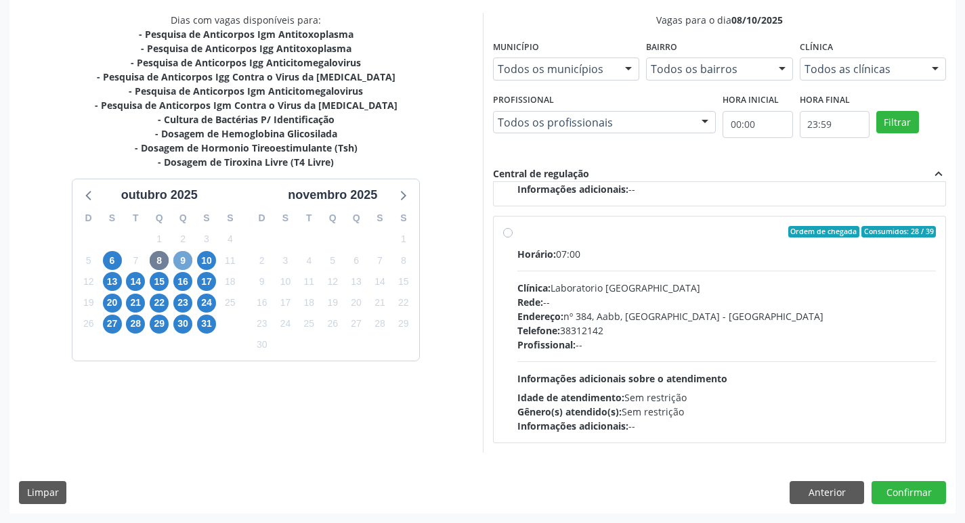
click at [184, 264] on span "9" at bounding box center [182, 260] width 19 height 19
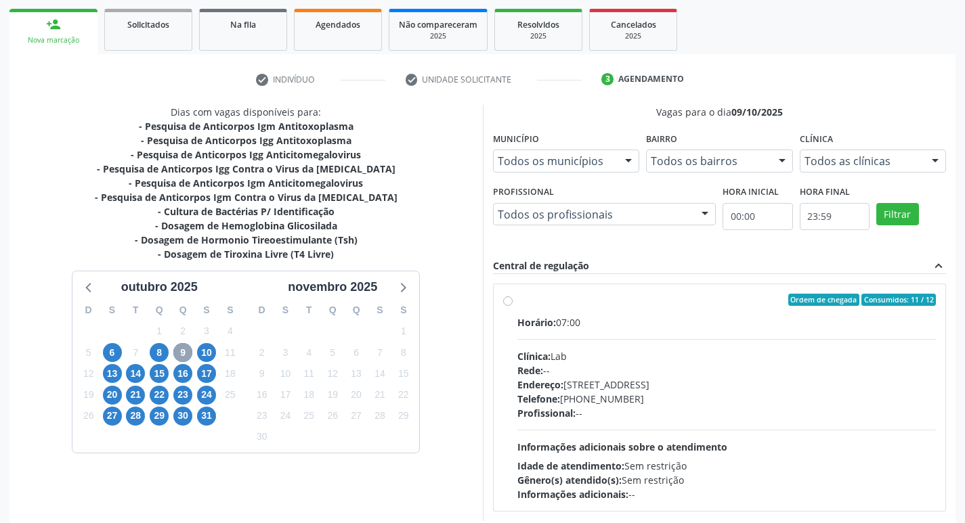
scroll to position [261, 0]
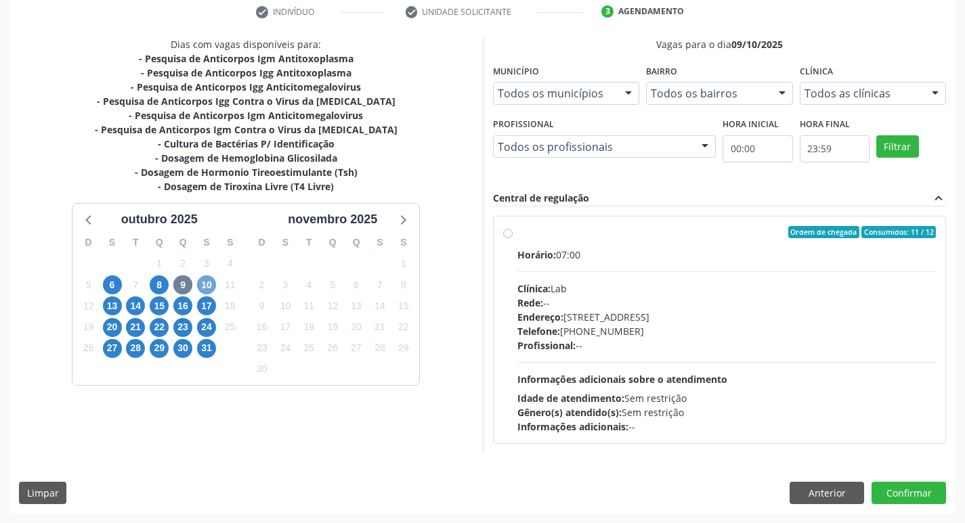
click at [213, 287] on span "10" at bounding box center [206, 285] width 19 height 19
click at [114, 284] on span "6" at bounding box center [112, 285] width 19 height 19
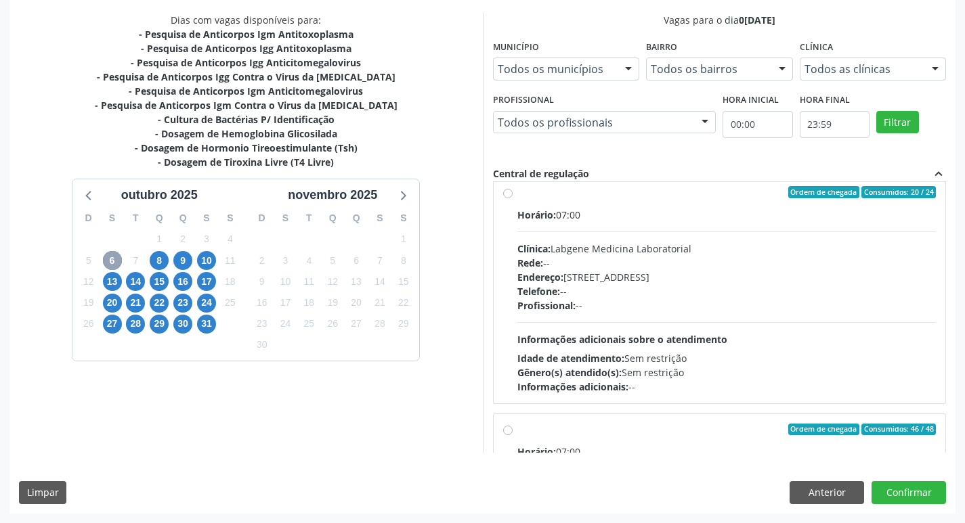
scroll to position [0, 0]
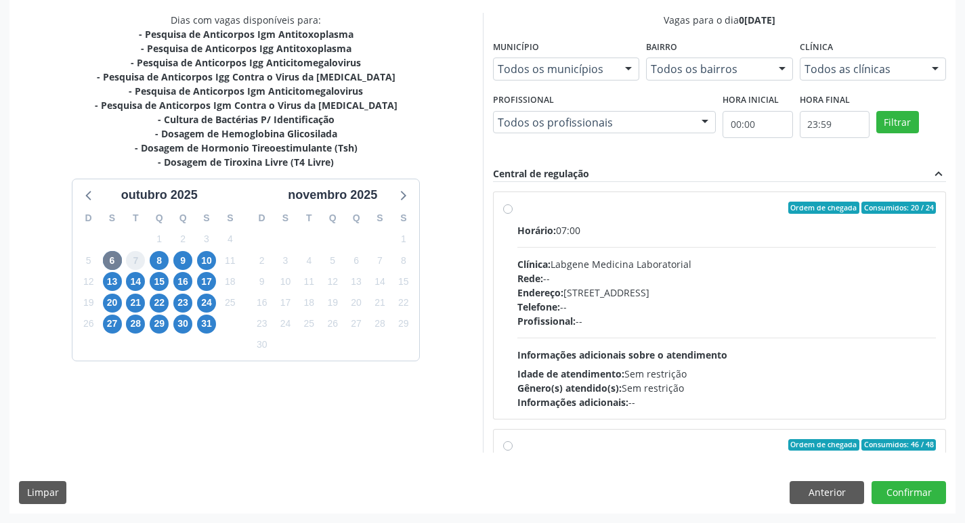
click at [135, 260] on span "7" at bounding box center [135, 260] width 19 height 19
click at [135, 263] on span "7" at bounding box center [135, 260] width 19 height 19
click at [139, 282] on span "14" at bounding box center [135, 281] width 19 height 19
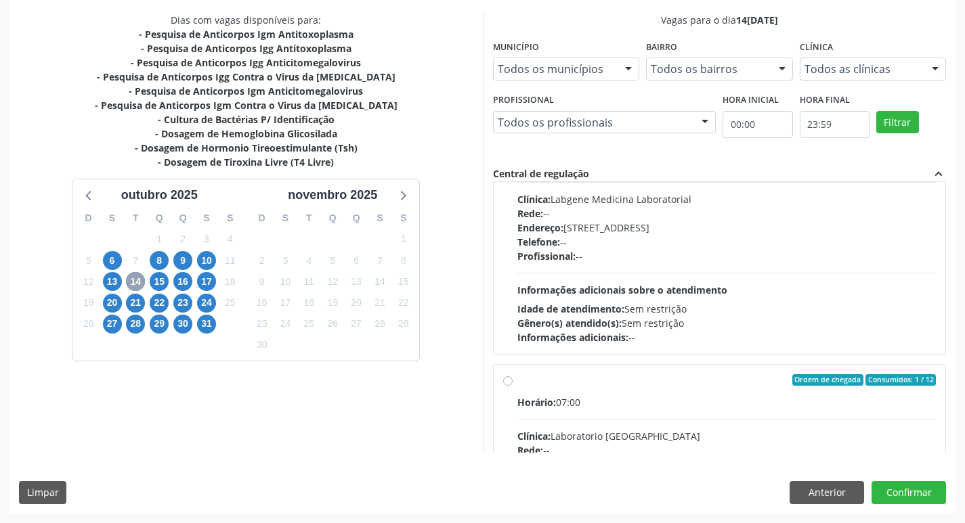
scroll to position [632, 0]
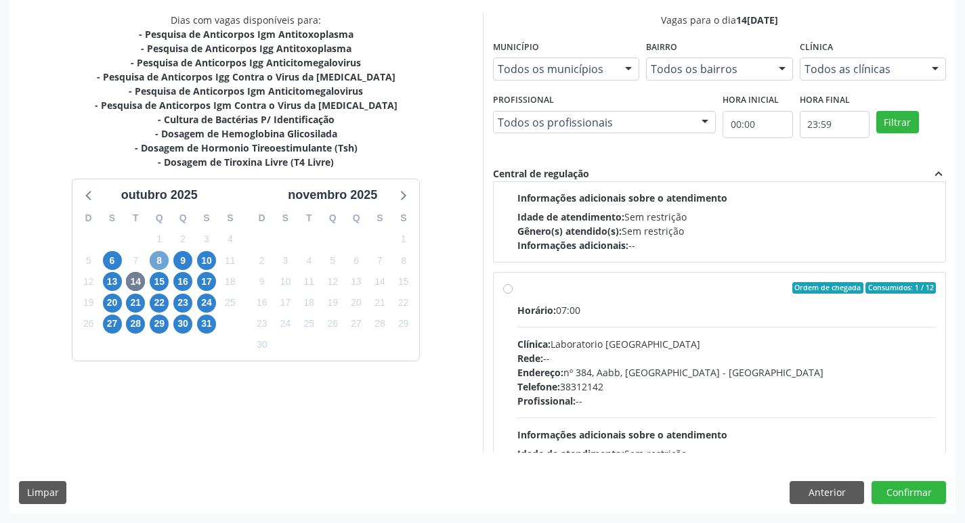
click at [162, 261] on span "8" at bounding box center [159, 260] width 19 height 19
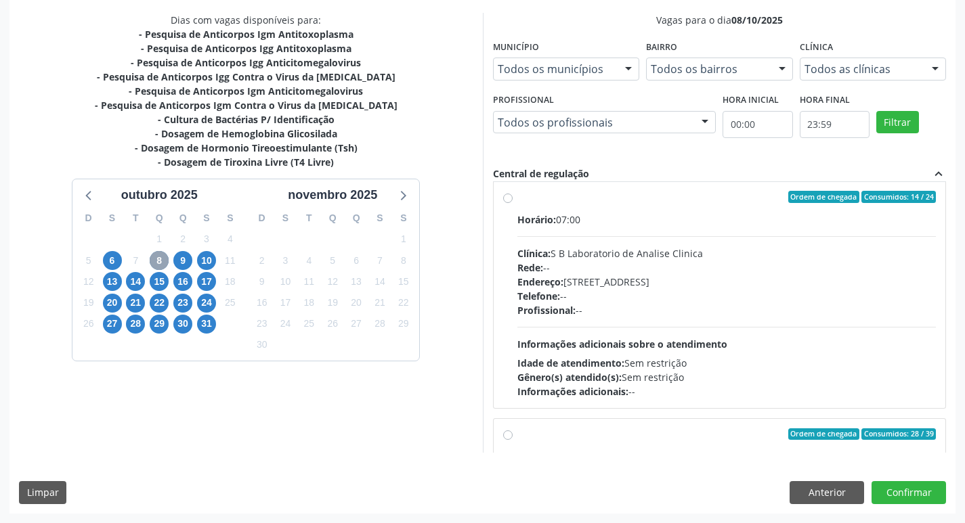
scroll to position [0, 0]
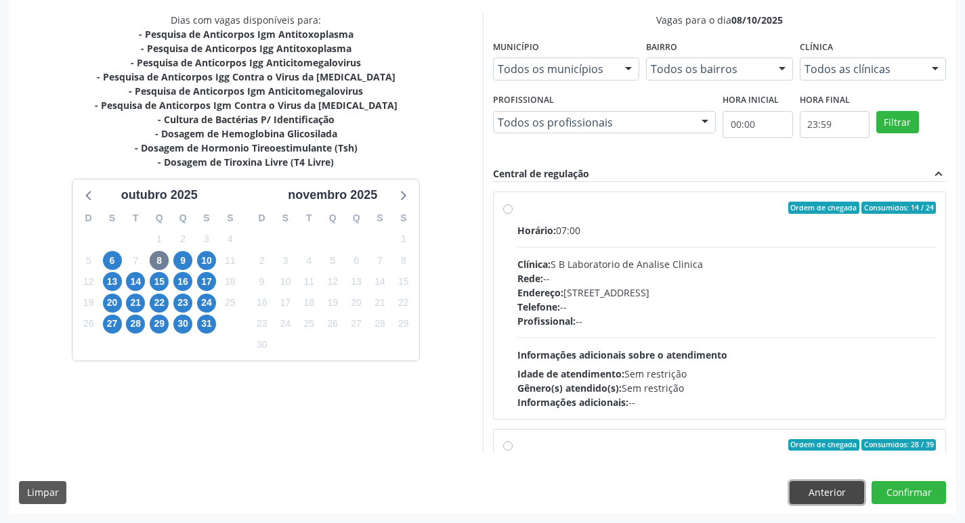
click at [839, 496] on button "Anterior" at bounding box center [826, 492] width 74 height 23
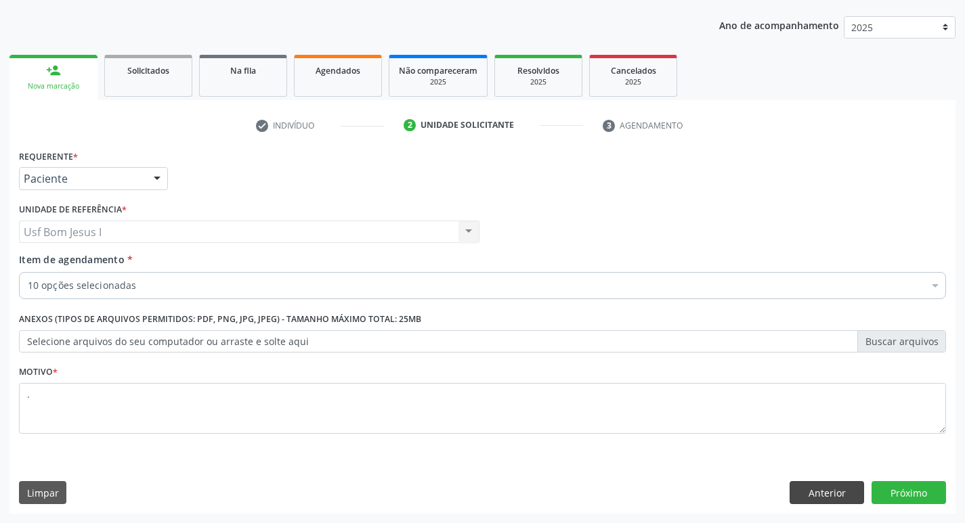
scroll to position [148, 0]
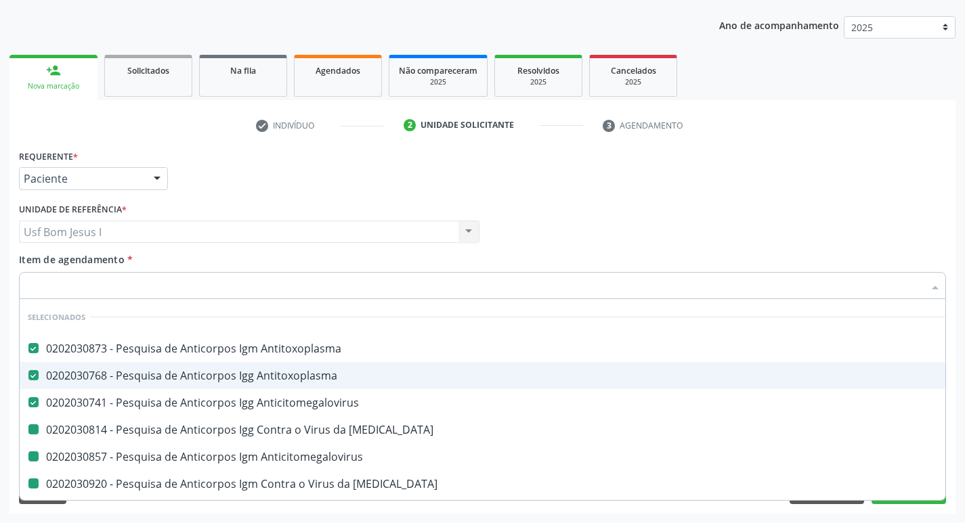
type input "H"
checkbox Rubeola "false"
checkbox Anticitomegalovirus "false"
checkbox Rubeola "false"
checkbox Identificação "false"
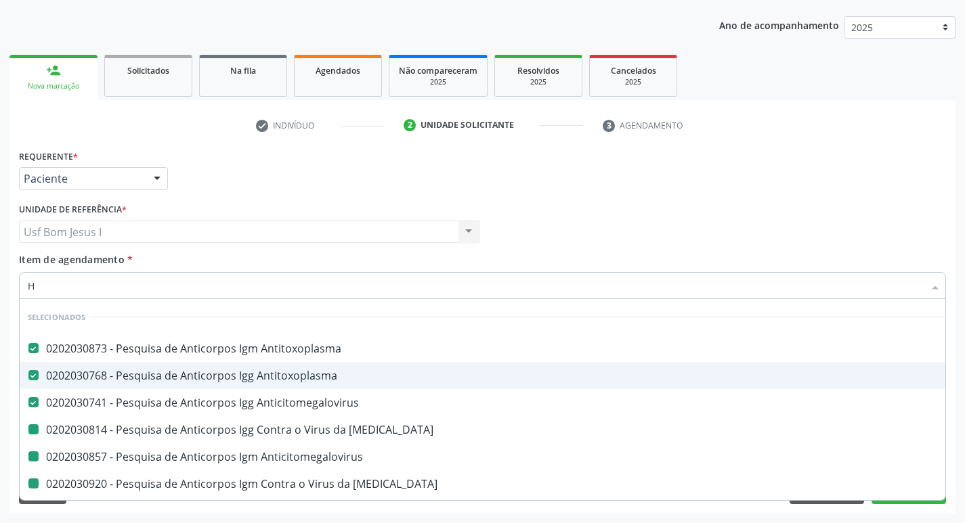
checkbox Glicosilada "false"
checkbox \(Tsh\) "false"
checkbox Livre\) "false"
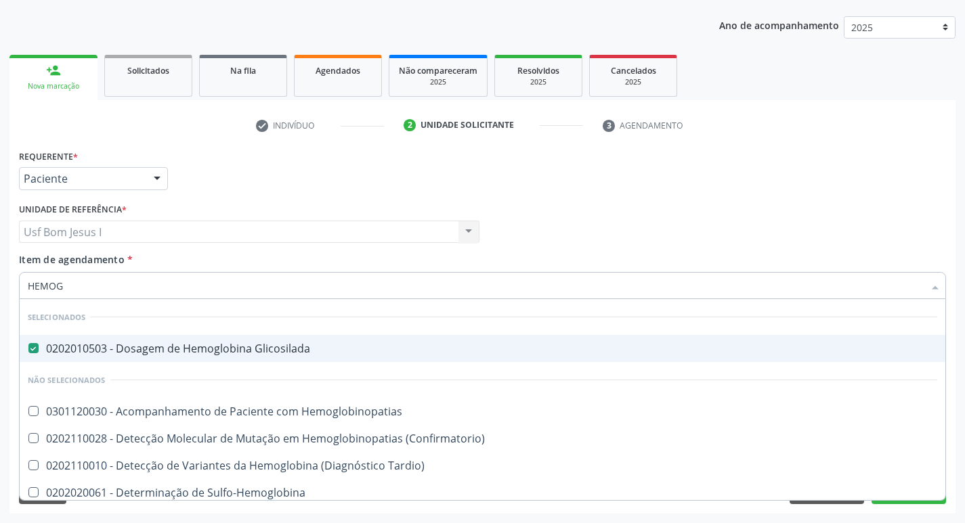
type input "HEMOGR"
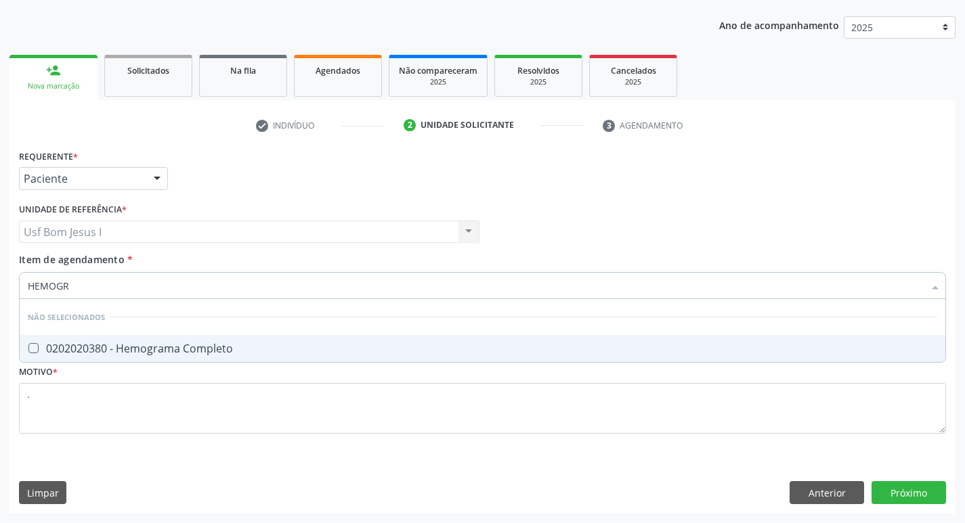
click at [47, 353] on div "0202020380 - Hemograma Completo" at bounding box center [482, 348] width 909 height 11
checkbox Completo "true"
click at [96, 290] on input "HEMOGR" at bounding box center [476, 285] width 896 height 27
click at [95, 289] on input "HEMOGR" at bounding box center [476, 285] width 896 height 27
drag, startPoint x: 95, startPoint y: 289, endPoint x: 91, endPoint y: 295, distance: 7.7
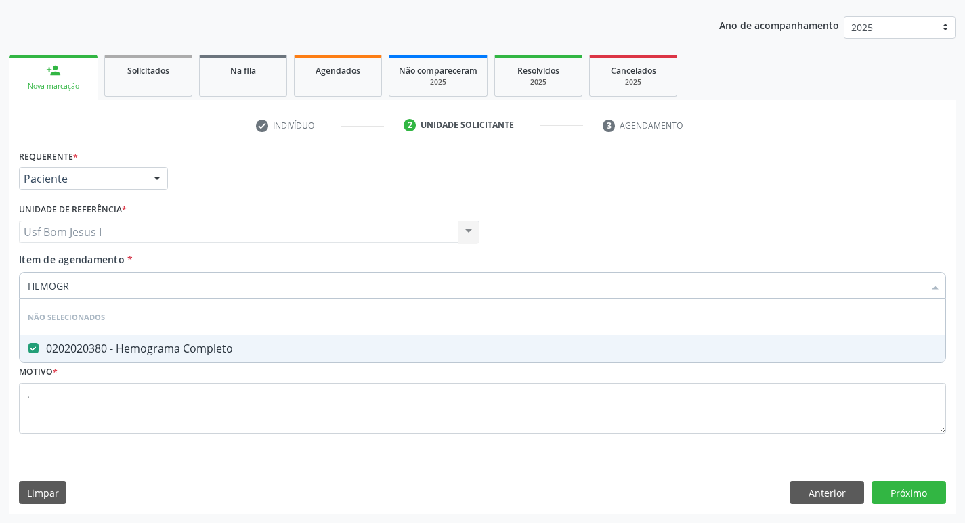
click at [95, 289] on input "HEMOGR" at bounding box center [476, 285] width 896 height 27
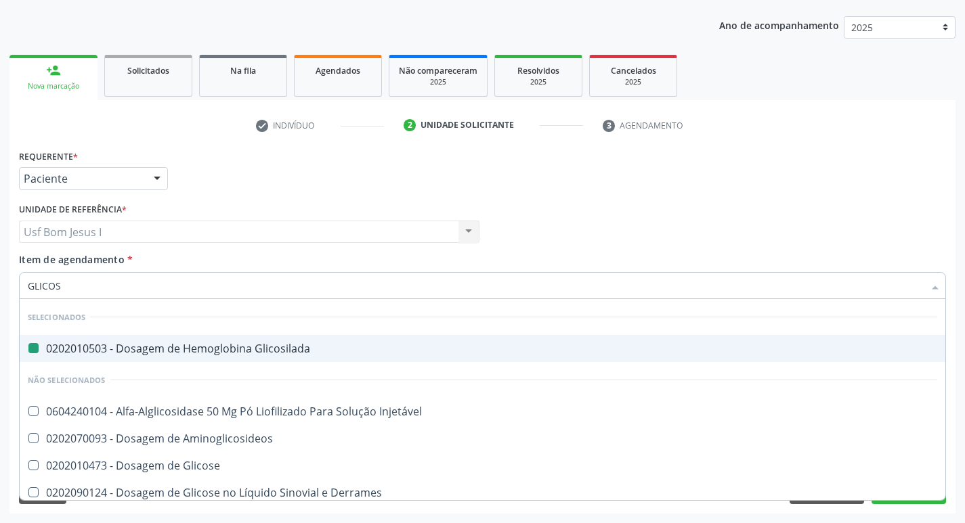
type input "GLICOSE"
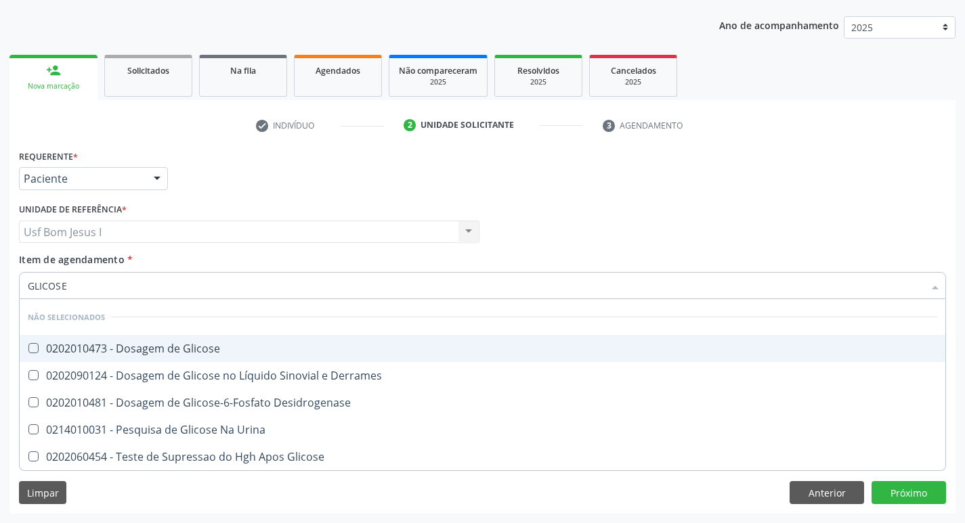
click at [125, 347] on div "0202010473 - Dosagem de Glicose" at bounding box center [482, 348] width 909 height 11
checkbox Glicose "true"
click at [76, 279] on input "GLICOSE" at bounding box center [476, 285] width 896 height 27
type input "AN"
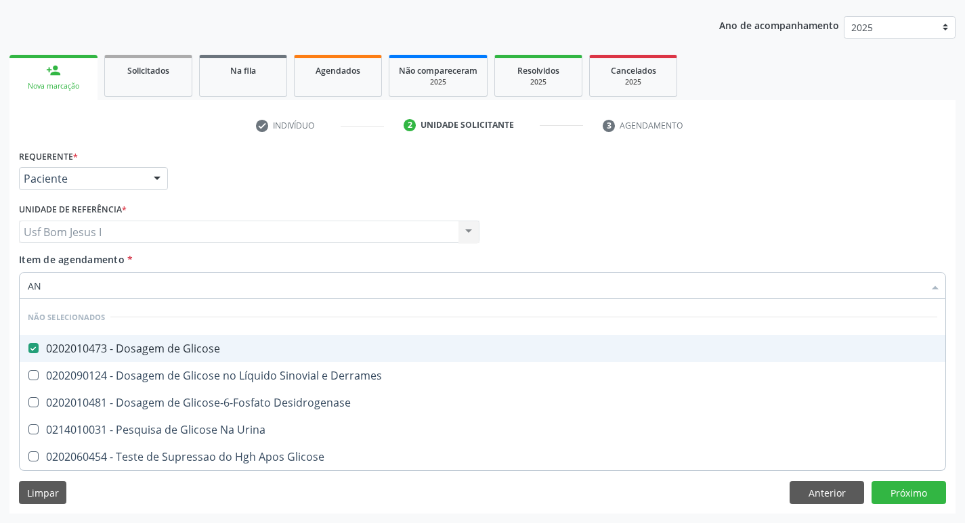
checkbox Desidrogenase "true"
checkbox Urina "true"
checkbox Glicose "true"
checkbox Derrames "true"
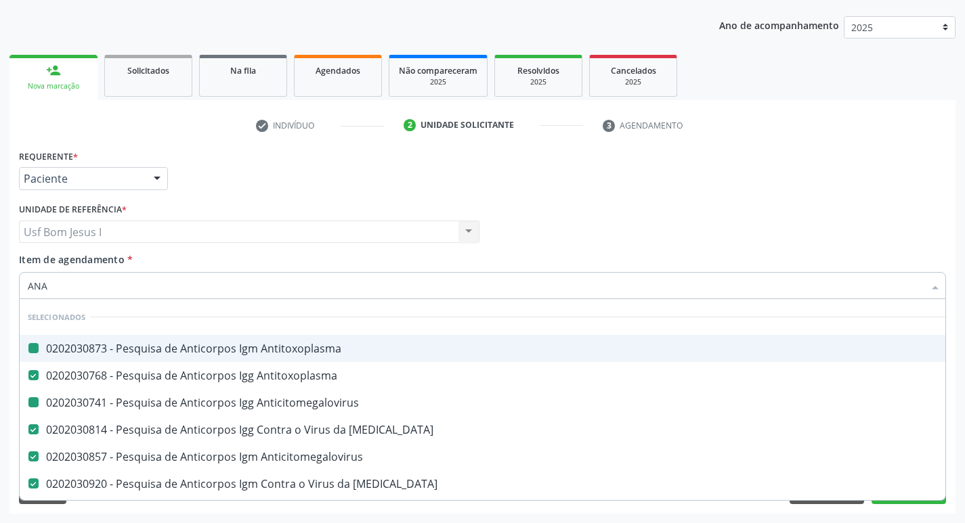
type input "ANAL"
checkbox Antitoxoplasma "false"
checkbox Anticitomegalovirus "false"
checkbox Rubeola "false"
checkbox Anticitomegalovirus "false"
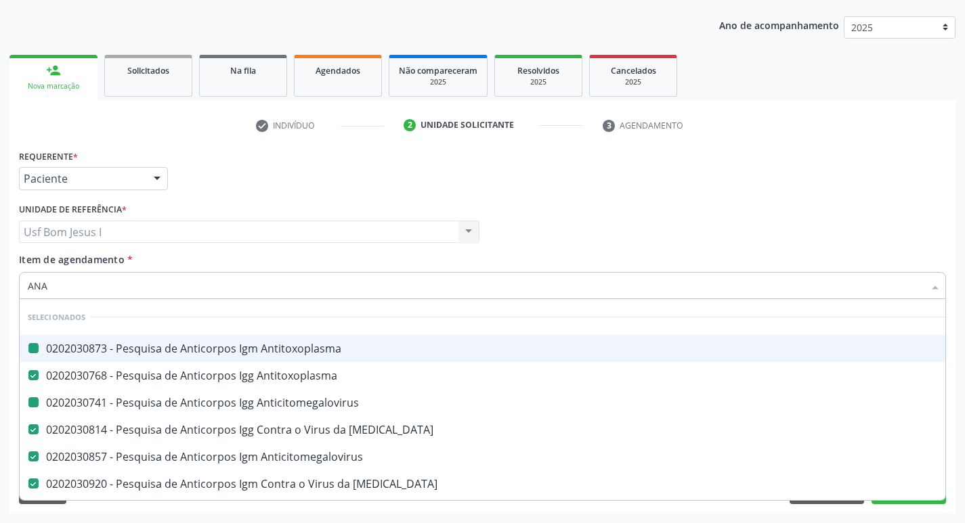
checkbox Antitoxoplasma "false"
checkbox Rubeola "false"
checkbox \(Tsh\) "false"
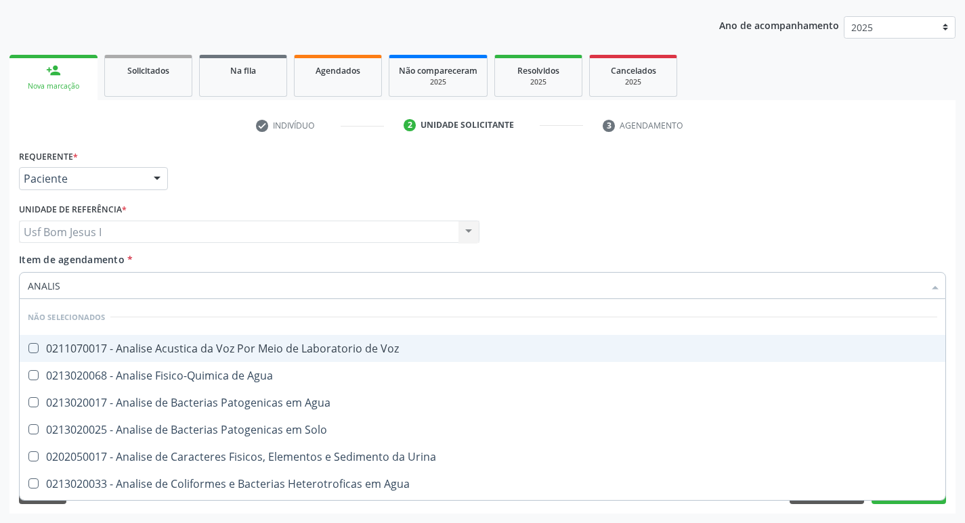
type input "ANALISE"
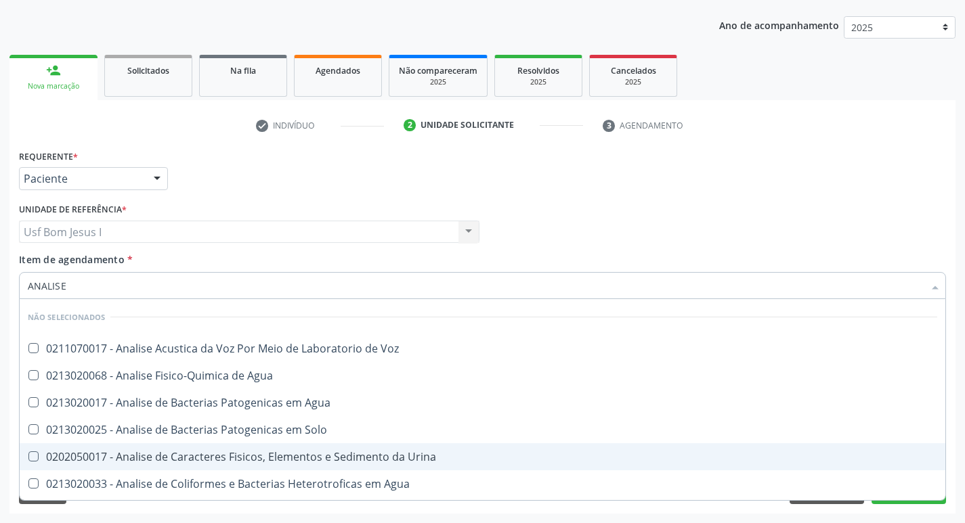
drag, startPoint x: 133, startPoint y: 454, endPoint x: 74, endPoint y: 357, distance: 113.7
click at [130, 454] on div "0202050017 - Analise de Caracteres Fisicos, Elementos e Sedimento da Urina" at bounding box center [482, 457] width 909 height 11
checkbox Urina "true"
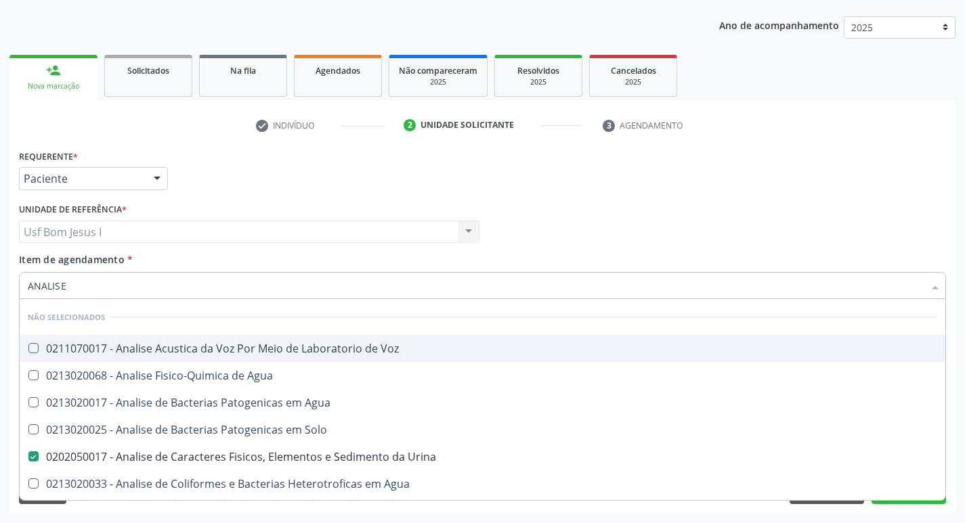
drag, startPoint x: 74, startPoint y: 289, endPoint x: 25, endPoint y: 297, distance: 49.3
click at [26, 297] on div "ANALISE" at bounding box center [482, 285] width 927 height 27
type input "DE"
checkbox Voz "true"
checkbox Agua "true"
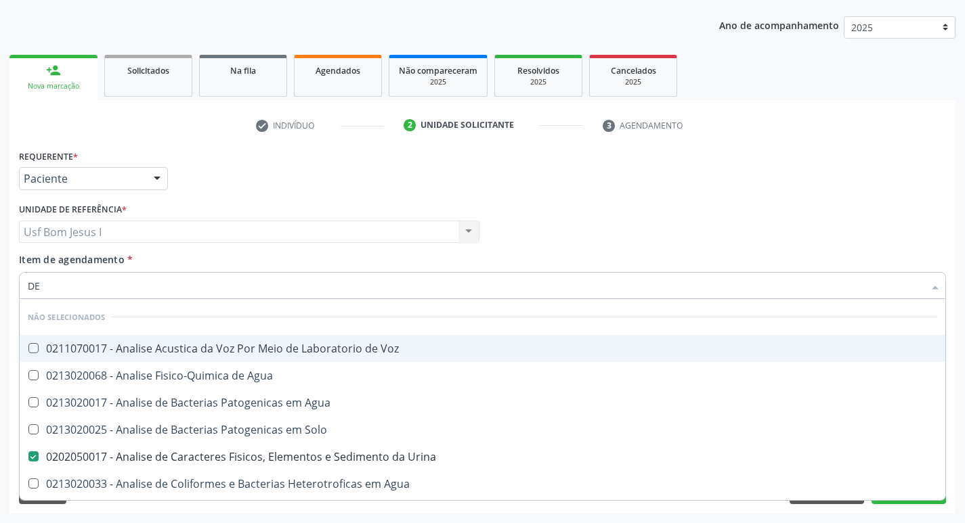
checkbox Solo "true"
checkbox Agua "true"
checkbox Pesados "true"
checkbox Alimentos "true"
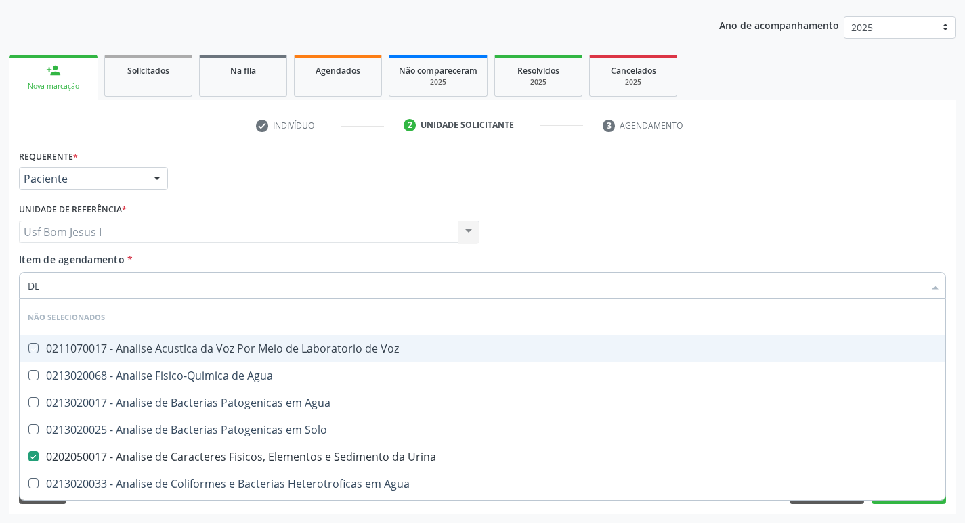
checkbox Pesticidas "true"
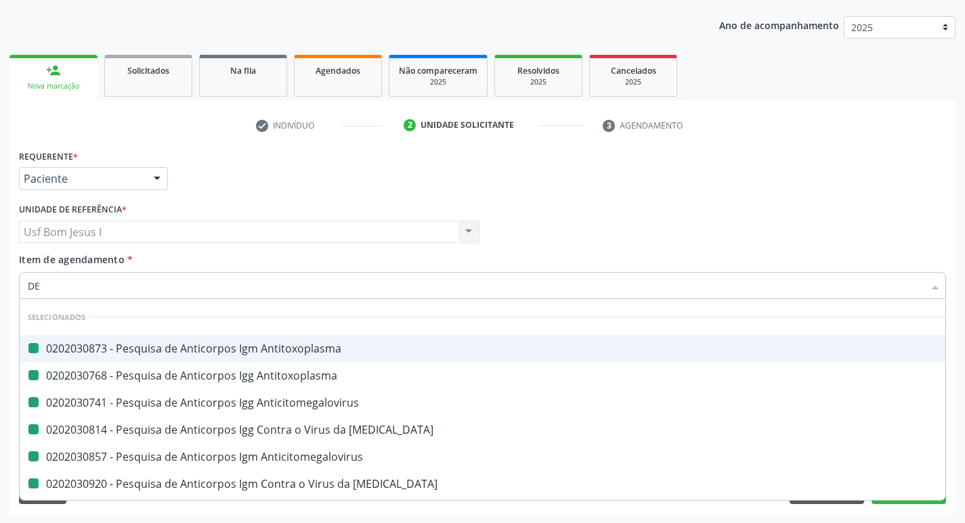
type input "DET"
checkbox Antitoxoplasma "false"
checkbox Anticitomegalovirus "false"
checkbox Rubeola "false"
checkbox Anticitomegalovirus "false"
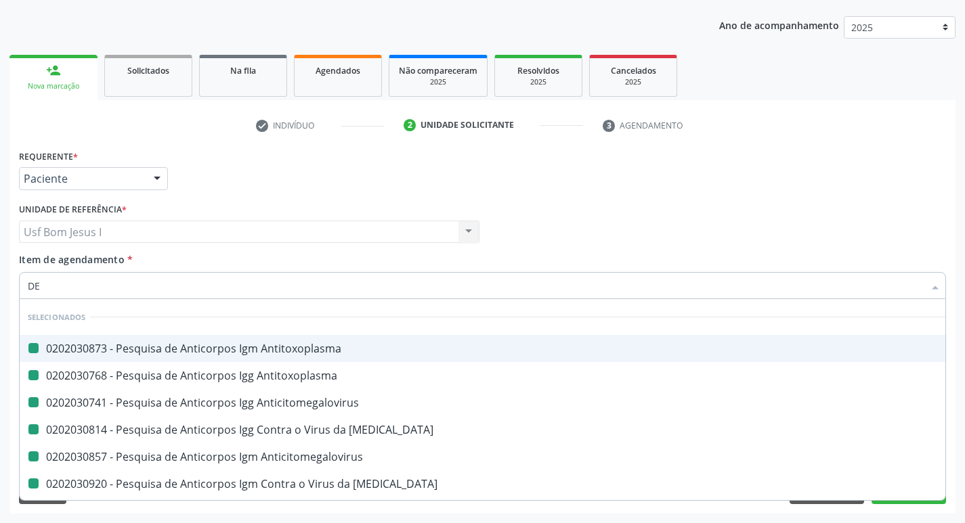
checkbox Antitoxoplasma "false"
checkbox Rubeola "false"
checkbox Identificação "false"
checkbox \(Tsh\) "false"
checkbox Glicosilada "false"
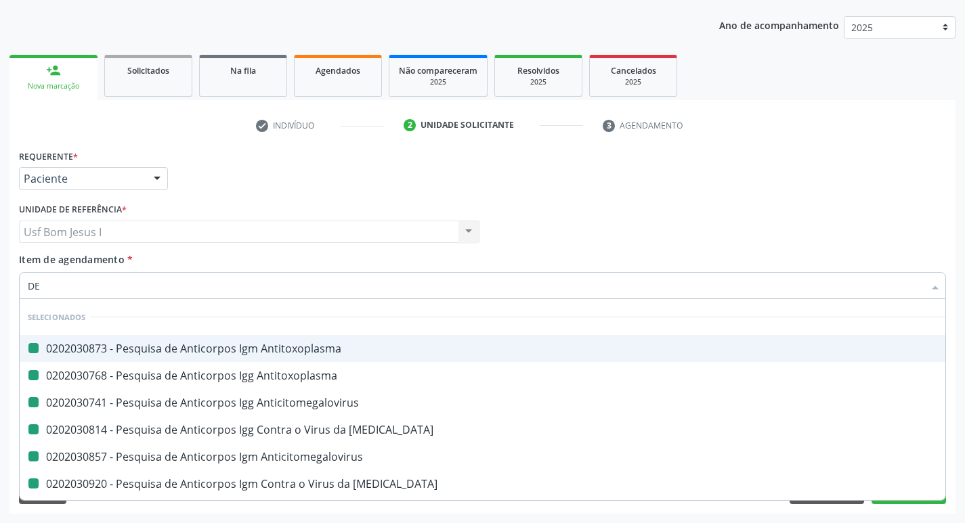
checkbox Livre\) "false"
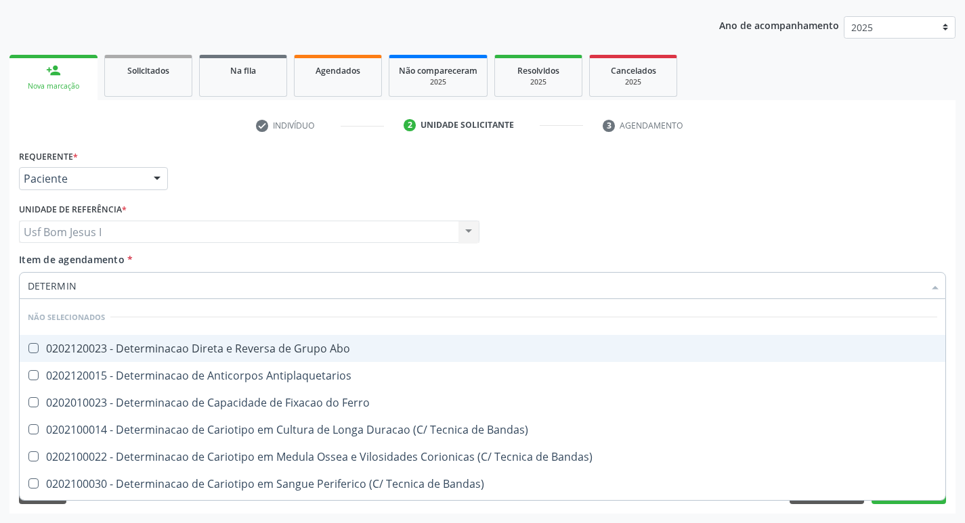
type input "DETERMINA"
click at [252, 352] on div "0202120023 - Determinacao Direta e Reversa de Grupo Abo" at bounding box center [482, 348] width 909 height 11
checkbox Abo "true"
click at [152, 276] on input "DETERMINA" at bounding box center [476, 285] width 896 height 27
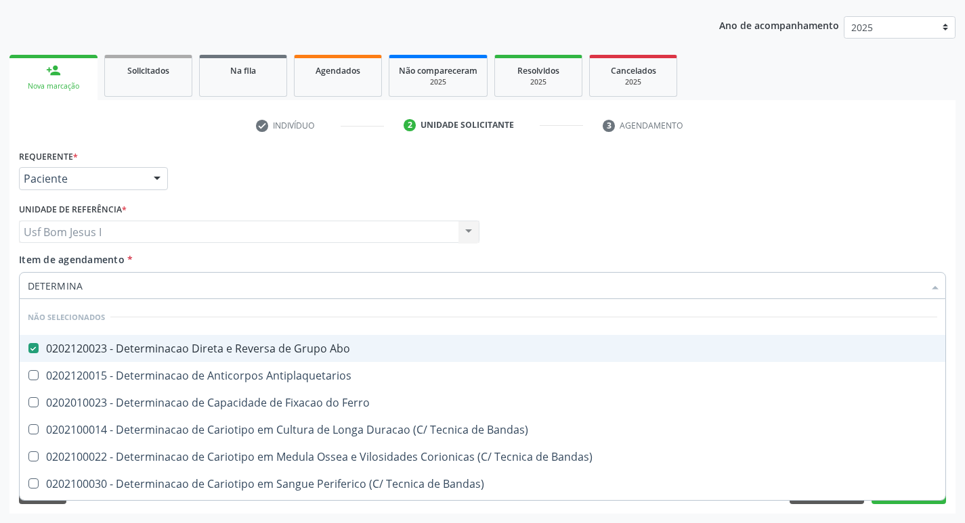
click at [149, 280] on input "DETERMINA" at bounding box center [476, 285] width 896 height 27
type input "FA"
checkbox Abo "false"
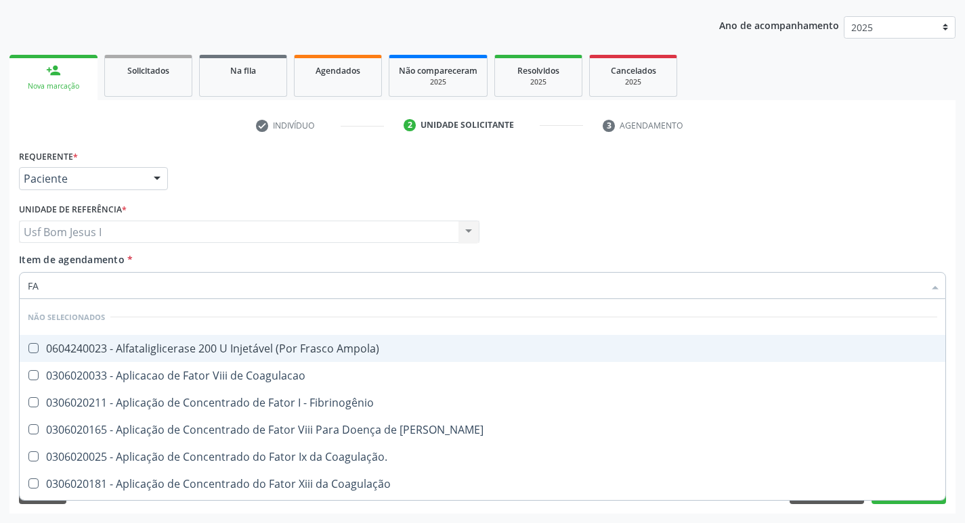
type input "F"
checkbox Ampola\) "true"
checkbox Fibrinogênio "true"
checkbox Willebrand "true"
checkbox Coagulação\ "true"
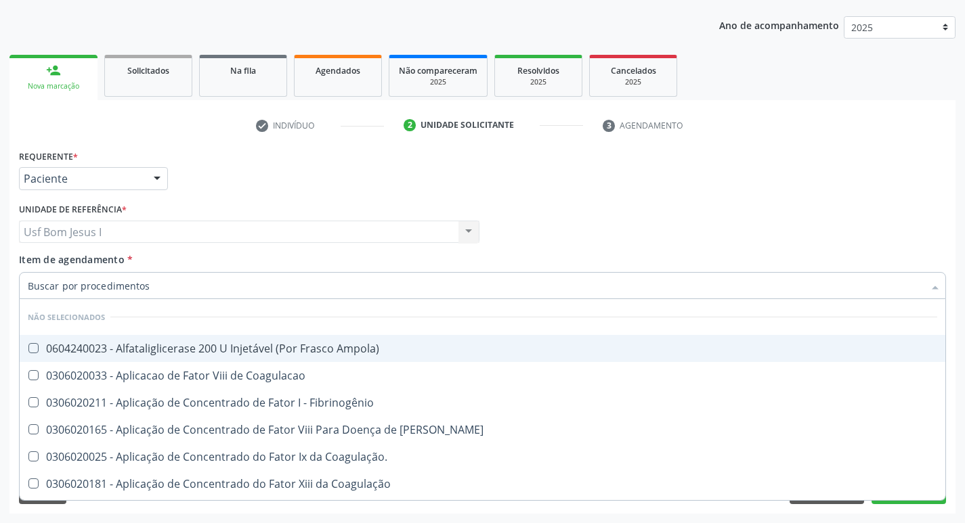
checkbox Coagulação "true"
checkbox Recombinante "true"
checkbox Linfatico "true"
checkbox Fosfato "true"
checkbox Reumatoide "true"
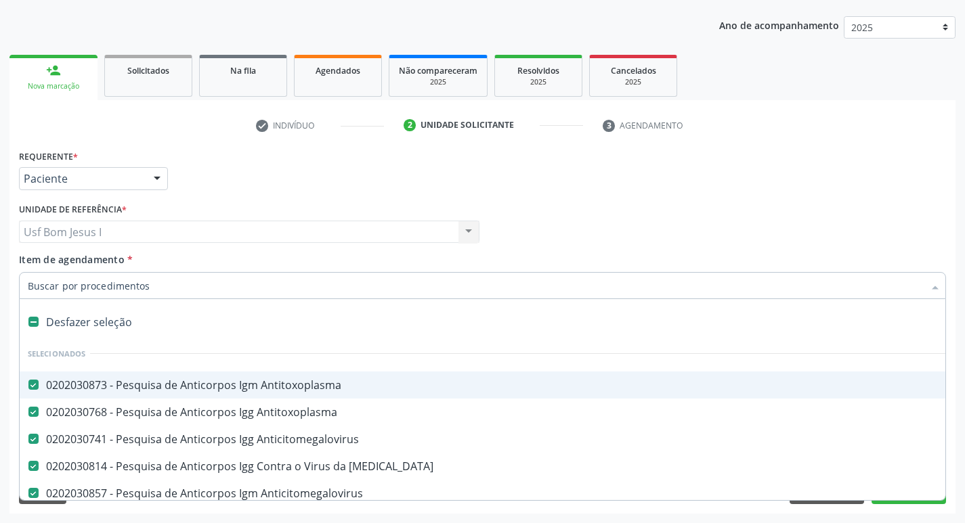
type input "P"
checkbox \(Tsh\) "false"
checkbox Livre\) "false"
checkbox Urina "false"
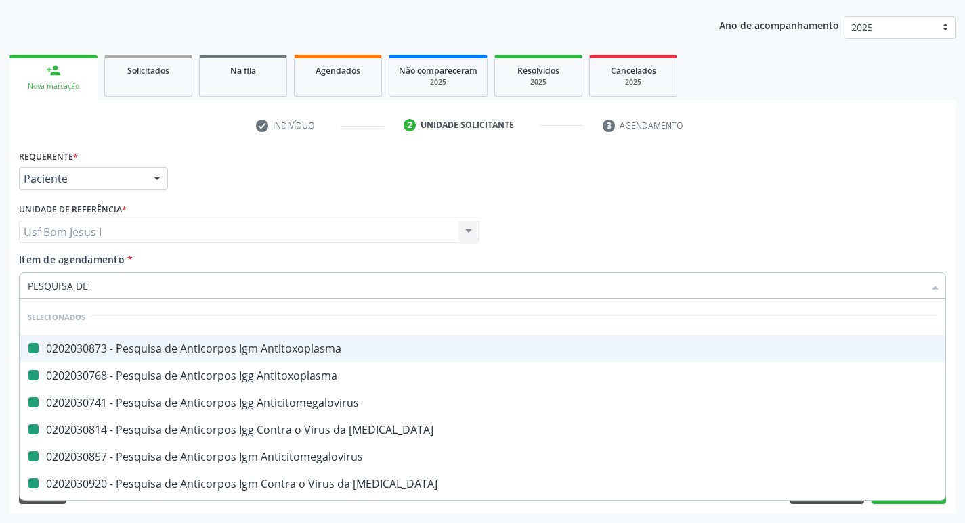
type input "PESQUISA DE F"
checkbox Antitoxoplasma "false"
checkbox Anticitomegalovirus "false"
checkbox Rubeola "false"
checkbox Anticitomegalovirus "false"
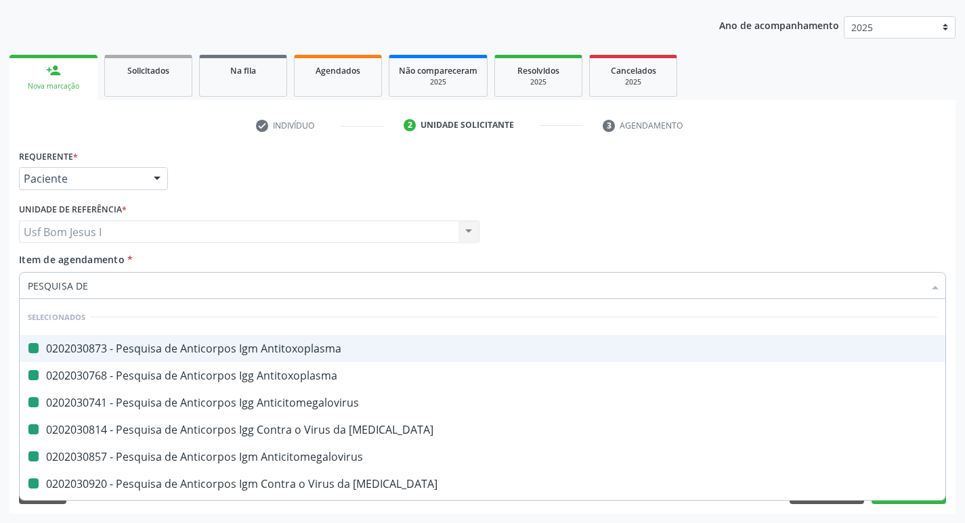
checkbox Rubeola "false"
checkbox Antitoxoplasma "false"
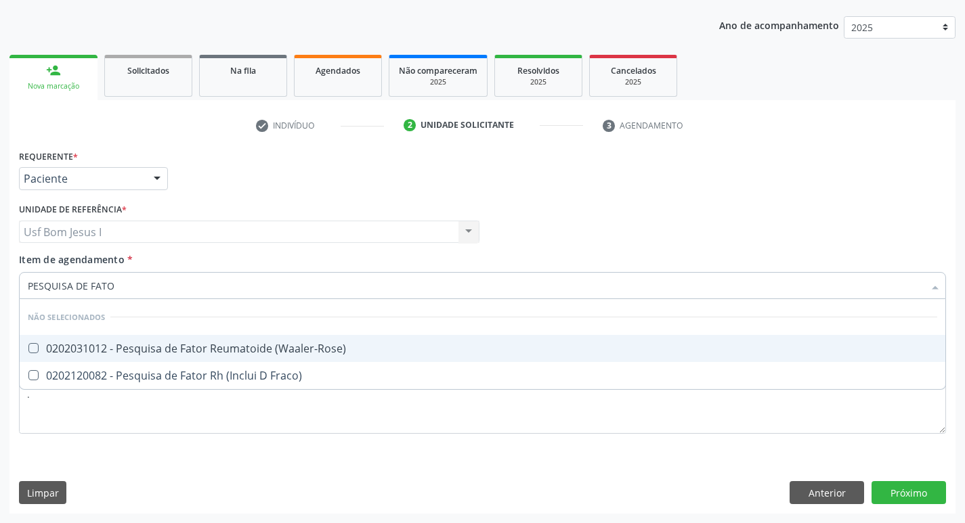
type input "PESQUISA DE FATOR"
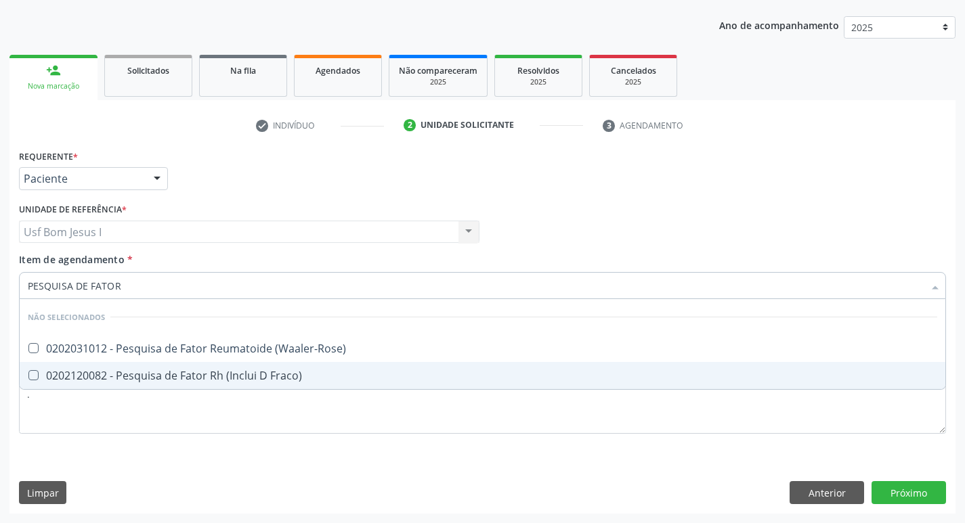
click at [175, 375] on div "0202120082 - Pesquisa de Fator Rh (Inclui D Fraco)" at bounding box center [482, 375] width 909 height 11
checkbox Fraco\) "true"
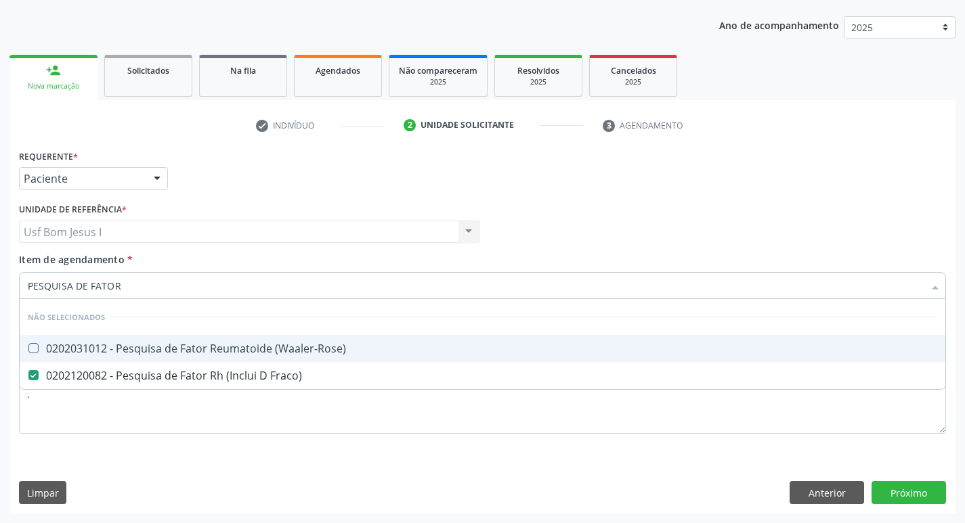
click at [126, 286] on input "PESQUISA DE FATOR" at bounding box center [476, 285] width 896 height 27
type input "CU"
checkbox \(Waaler-Rose\) "true"
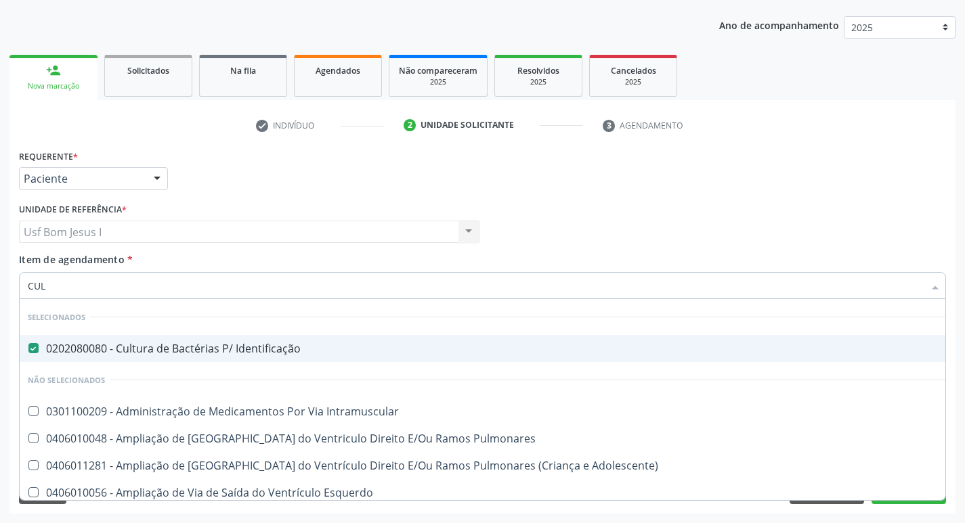
type input "CULT"
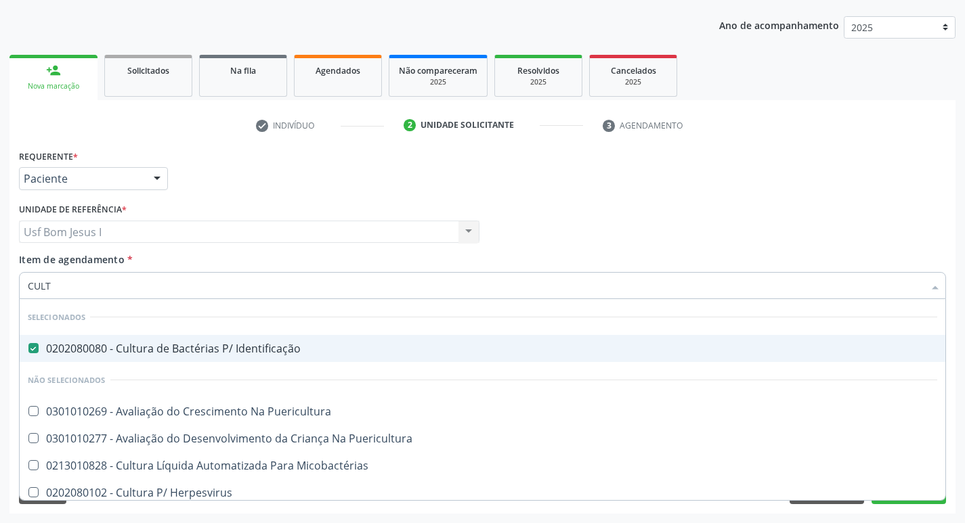
click at [126, 286] on input "CULT" at bounding box center [476, 285] width 896 height 27
click at [125, 286] on input "CULT" at bounding box center [476, 285] width 896 height 27
click at [657, 233] on div "Profissional Solicitante Por favor, selecione a Unidade de Atendimento primeiro…" at bounding box center [483, 226] width 934 height 53
checkbox Puericultura "true"
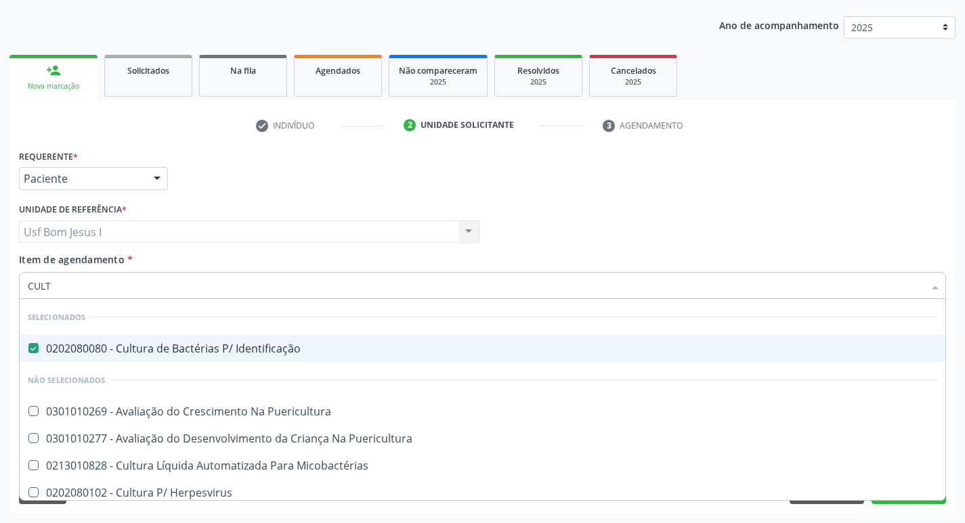
checkbox Micobactérias "true"
checkbox Herpesvirus "true"
checkbox Alimentos "true"
checkbox Anaerobicas "true"
checkbox Fungos "true"
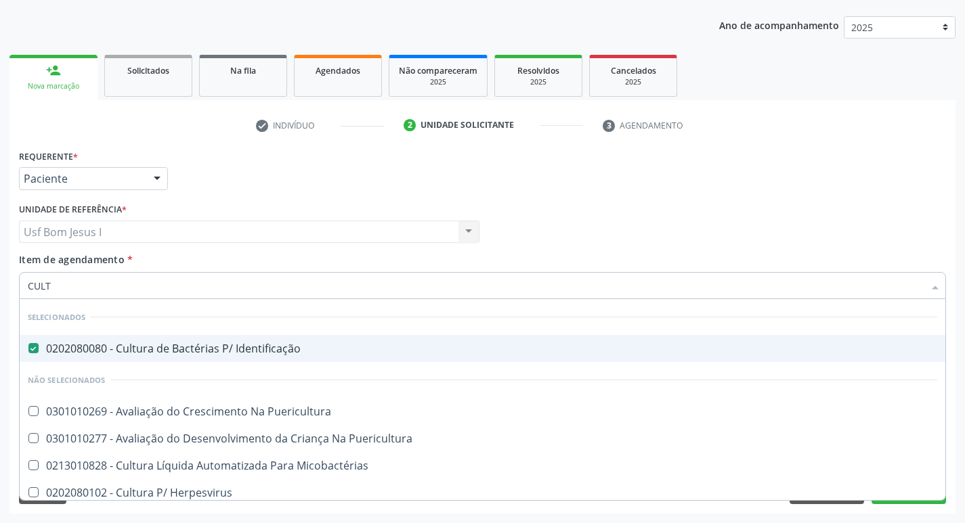
checkbox Água "true"
checkbox Micobactérias "true"
checkbox \(Pos-Pasteurização\) "true"
checkbox Bandas\) "true"
checkbox Pediátrico "true"
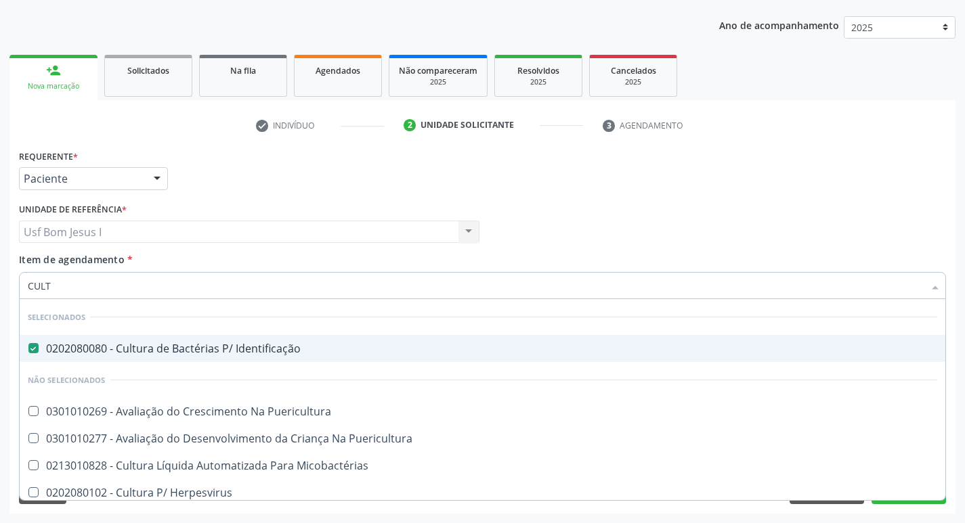
checkbox Metabolismo "true"
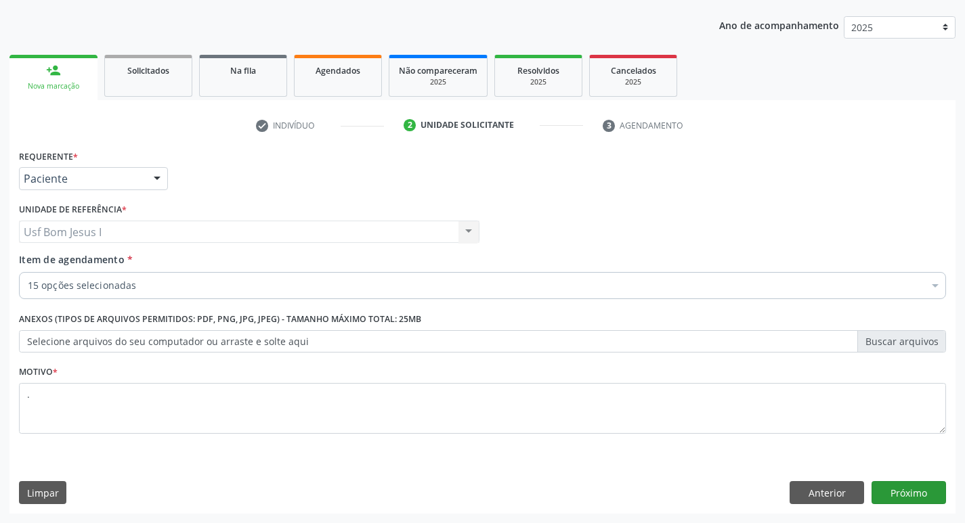
drag, startPoint x: 942, startPoint y: 506, endPoint x: 927, endPoint y: 500, distance: 15.5
click at [940, 506] on div "Requerente * Paciente Profissional de Saúde Paciente Nenhum resultado encontrad…" at bounding box center [482, 330] width 946 height 368
click at [927, 500] on button "Próximo" at bounding box center [908, 492] width 74 height 23
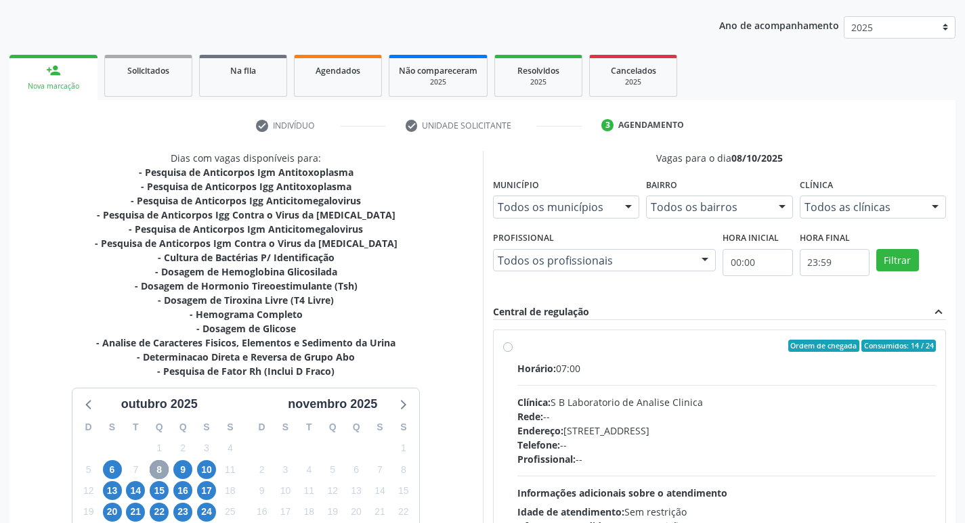
click at [158, 468] on span "8" at bounding box center [159, 469] width 19 height 19
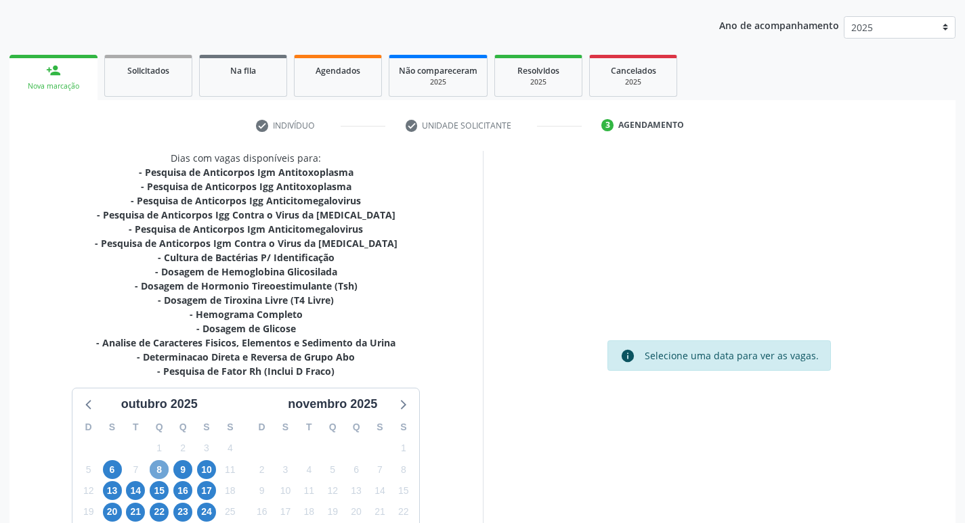
click at [152, 475] on span "8" at bounding box center [159, 469] width 19 height 19
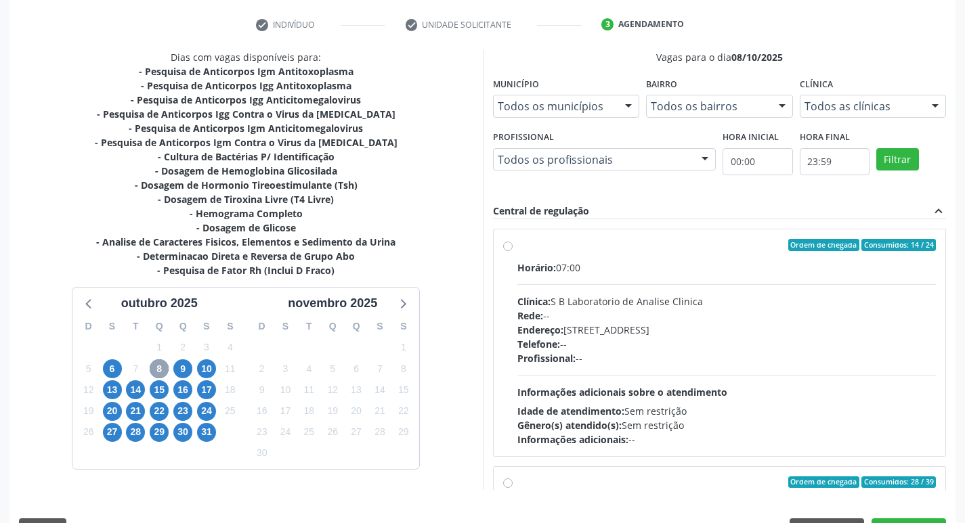
scroll to position [283, 0]
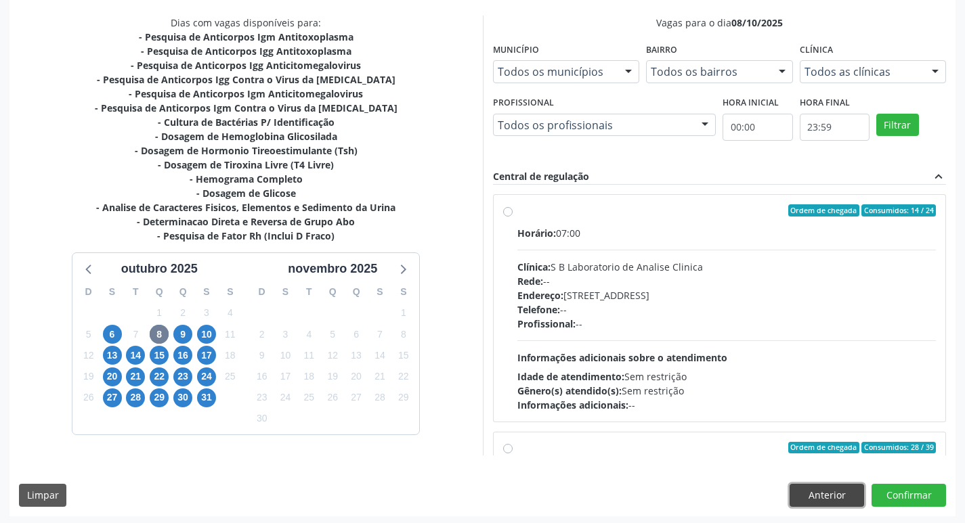
click at [818, 494] on button "Anterior" at bounding box center [826, 495] width 74 height 23
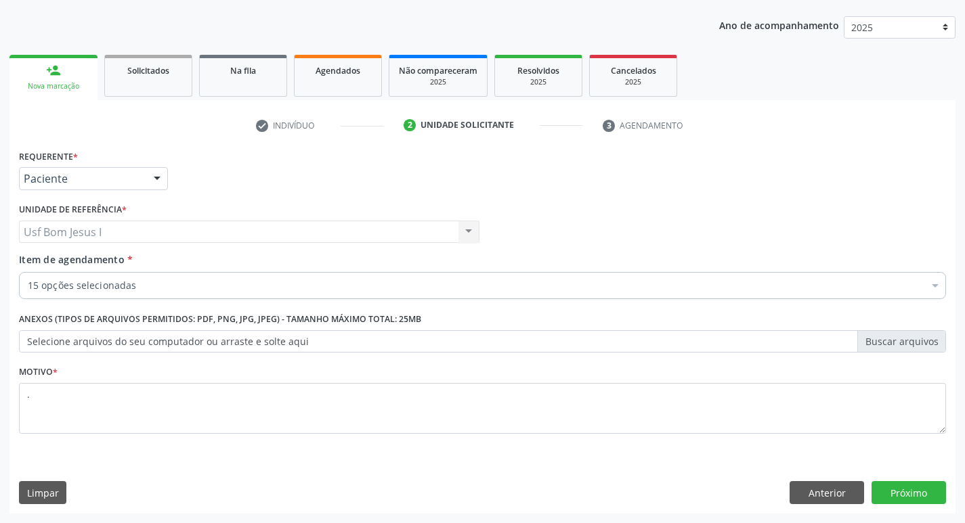
scroll to position [148, 0]
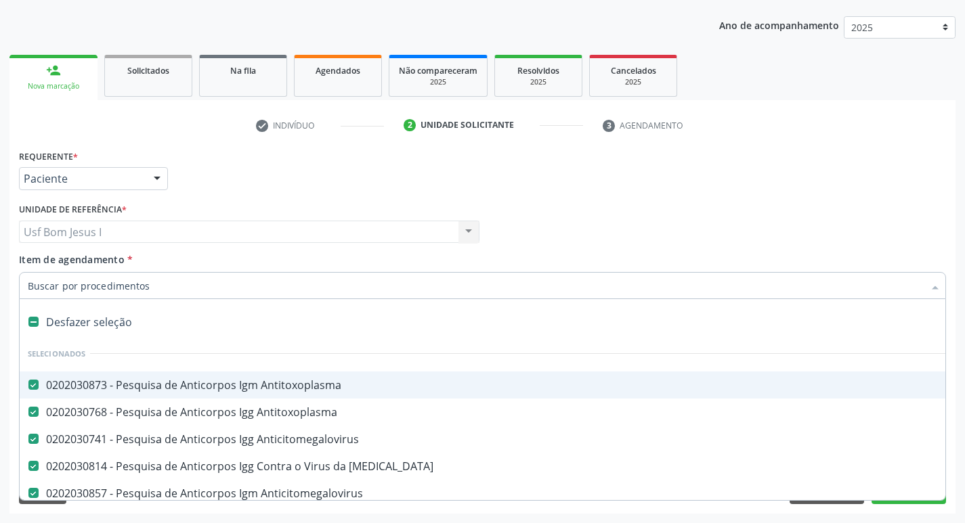
type input "C"
checkbox Fraco\) "false"
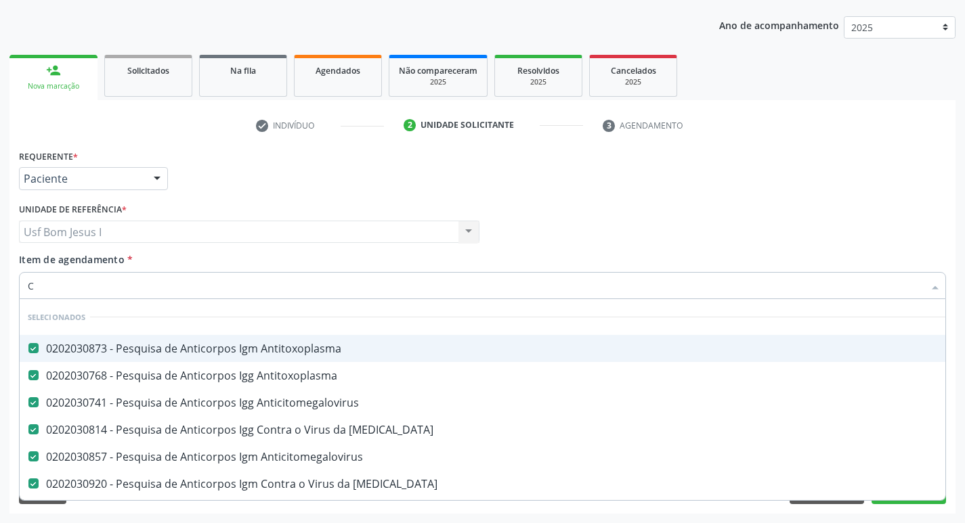
type input "CO"
checkbox Fraco\) "false"
type input "COL"
checkbox Antitoxoplasma "false"
checkbox Anticitomegalovirus "false"
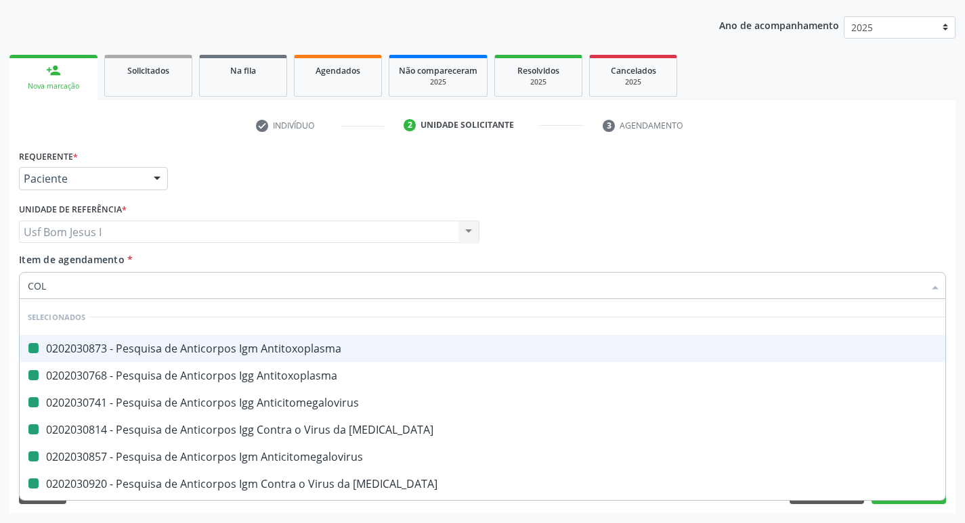
checkbox Rubeola "false"
checkbox Anticitomegalovirus "false"
checkbox Rubeola "false"
checkbox Glicosilada "false"
checkbox Completo "false"
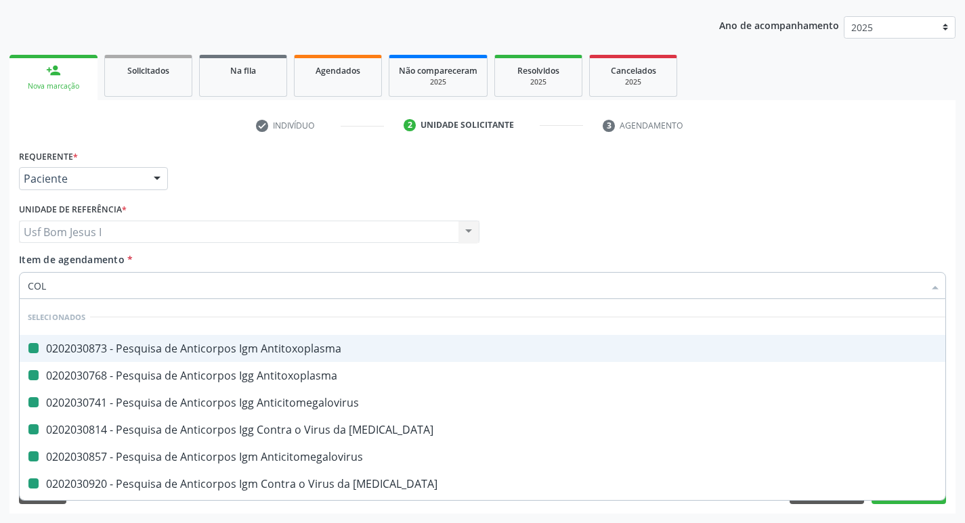
checkbox Glicose "false"
checkbox Urina "false"
checkbox Fraco\) "false"
checkbox Antitoxoplasma "false"
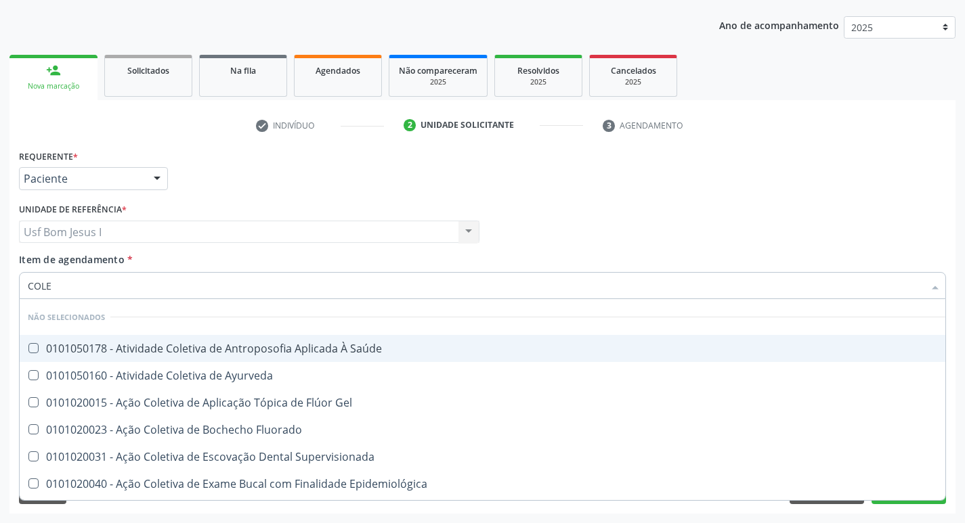
type input "COLES"
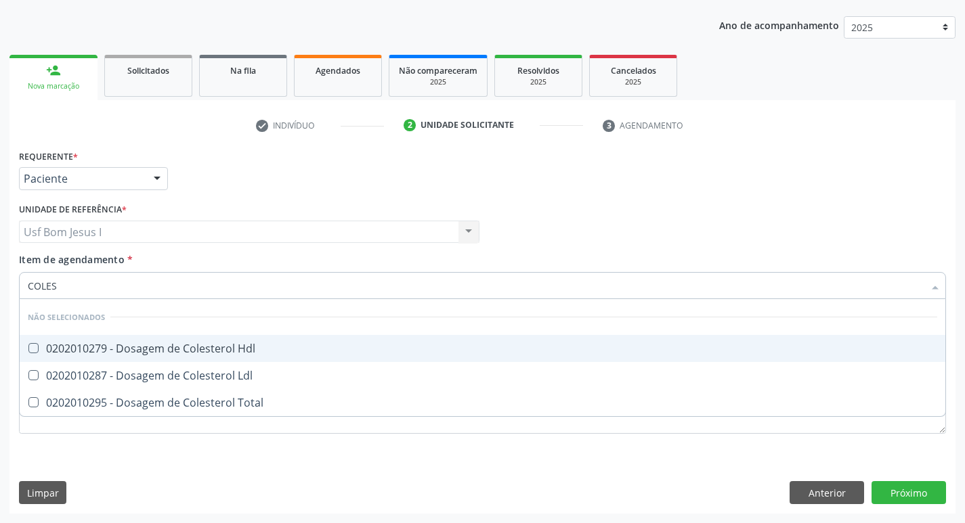
click at [218, 343] on div "0202010279 - Dosagem de Colesterol Hdl" at bounding box center [482, 348] width 909 height 11
checkbox Hdl "true"
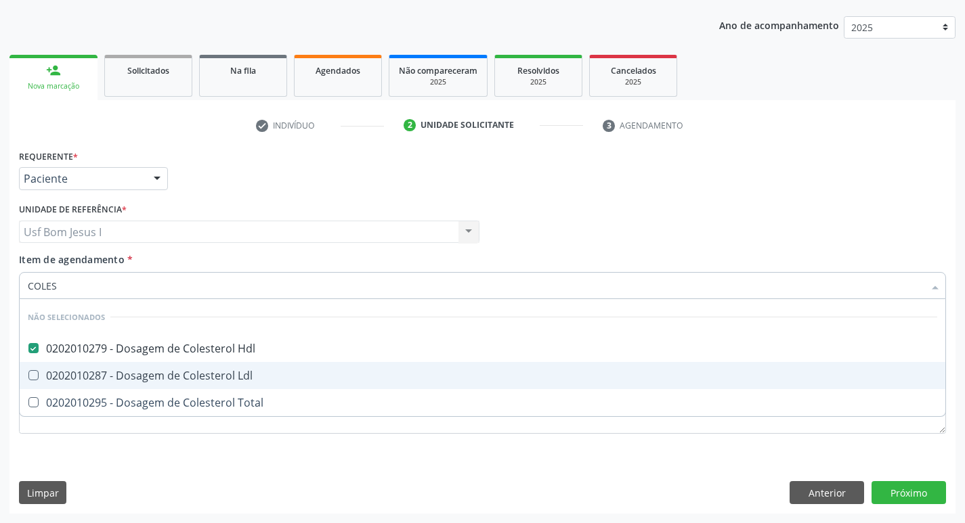
click at [222, 370] on div "0202010287 - Dosagem de Colesterol Ldl" at bounding box center [482, 375] width 909 height 11
checkbox Ldl "true"
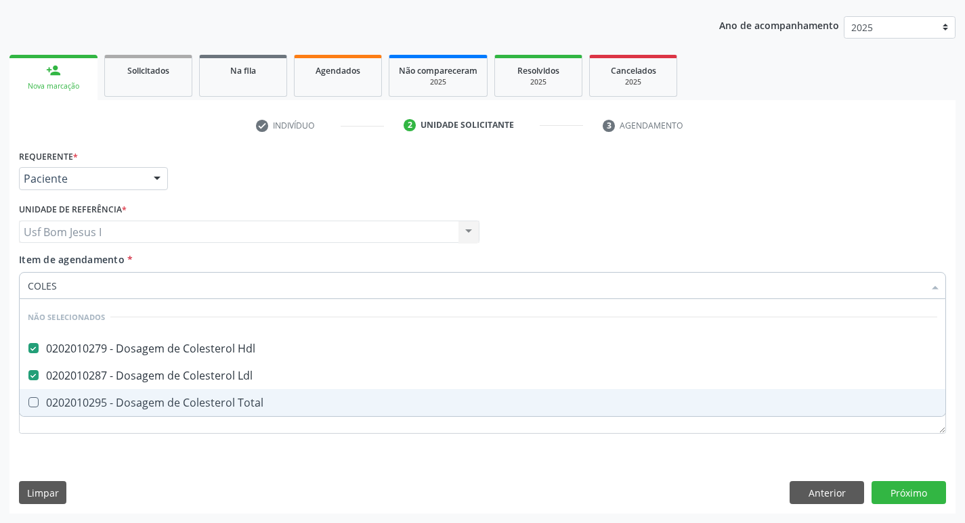
click at [229, 405] on div "0202010295 - Dosagem de Colesterol Total" at bounding box center [482, 402] width 909 height 11
checkbox Total "true"
click at [510, 468] on div "Requerente * Paciente Profissional de Saúde Paciente Nenhum resultado encontrad…" at bounding box center [482, 330] width 946 height 368
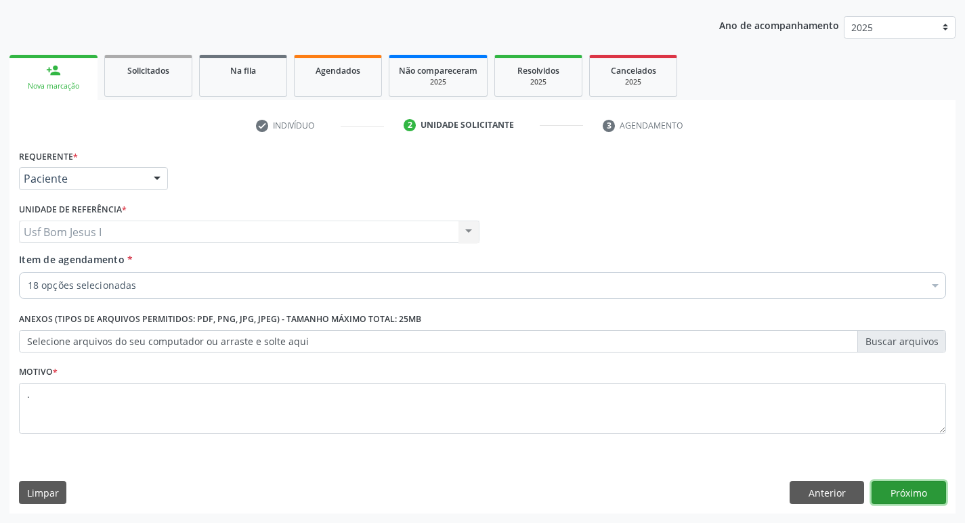
click at [928, 487] on button "Próximo" at bounding box center [908, 492] width 74 height 23
